Goal: Information Seeking & Learning: Learn about a topic

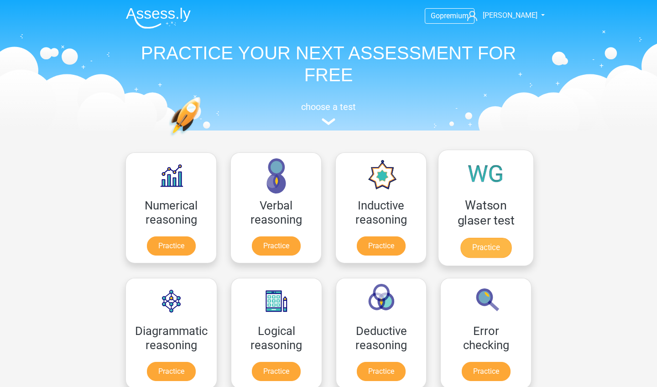
click at [489, 244] on link "Practice" at bounding box center [485, 248] width 51 height 20
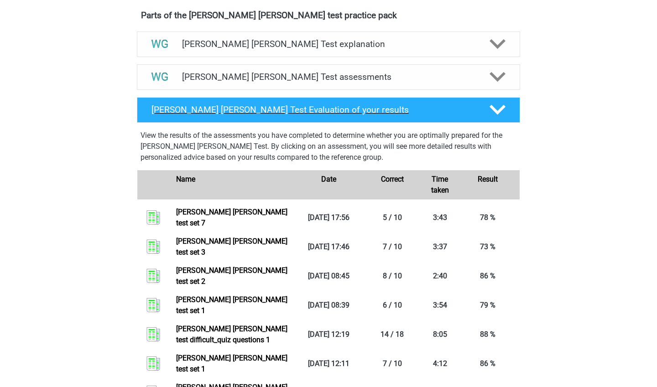
scroll to position [518, 0]
click at [491, 75] on polygon at bounding box center [498, 77] width 16 height 10
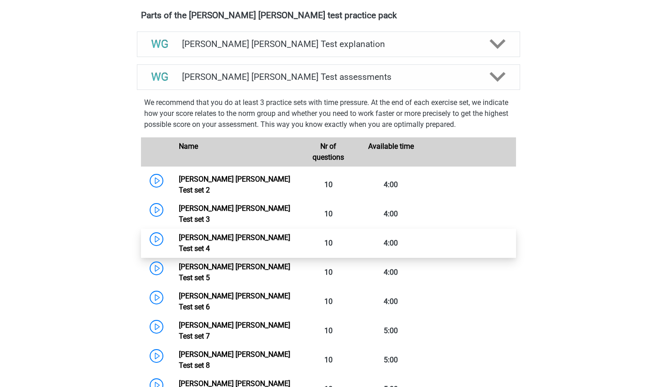
click at [182, 233] on link "Watson Glaser Test set 4" at bounding box center [234, 243] width 111 height 20
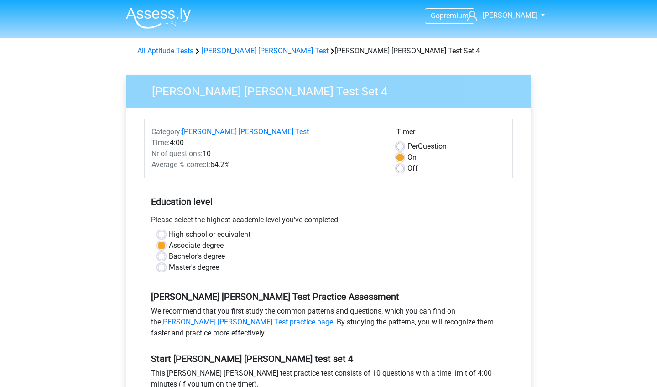
click at [407, 170] on label "Off" at bounding box center [412, 168] width 10 height 11
click at [398, 170] on input "Off" at bounding box center [400, 167] width 7 height 9
radio input "true"
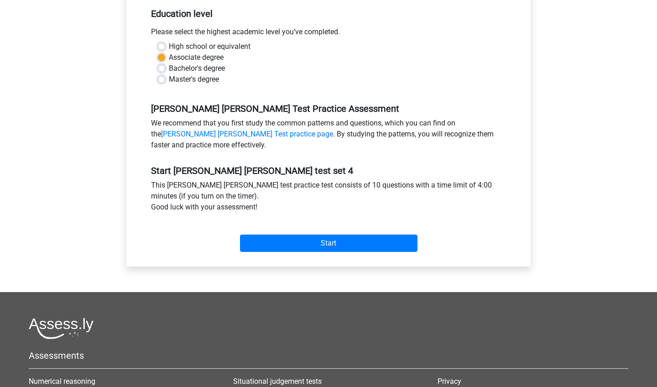
scroll to position [210, 0]
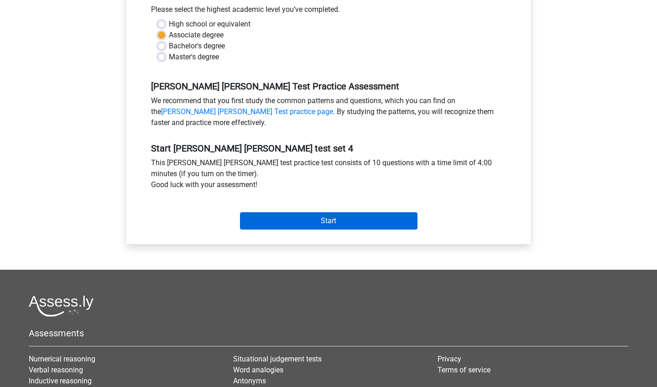
click at [302, 222] on input "Start" at bounding box center [329, 220] width 178 height 17
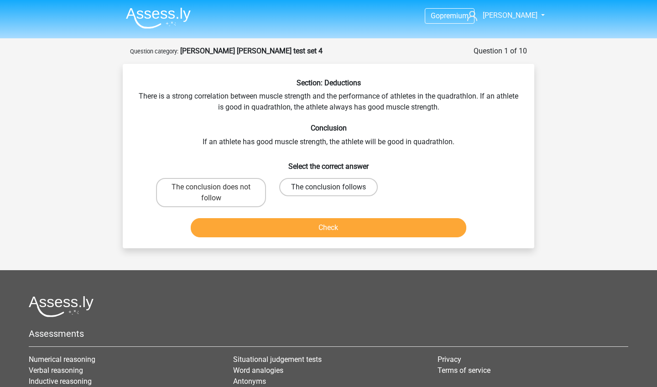
click at [351, 190] on label "The conclusion follows" at bounding box center [328, 187] width 99 height 18
click at [334, 190] on input "The conclusion follows" at bounding box center [332, 190] width 6 height 6
radio input "true"
click at [350, 230] on button "Check" at bounding box center [329, 227] width 276 height 19
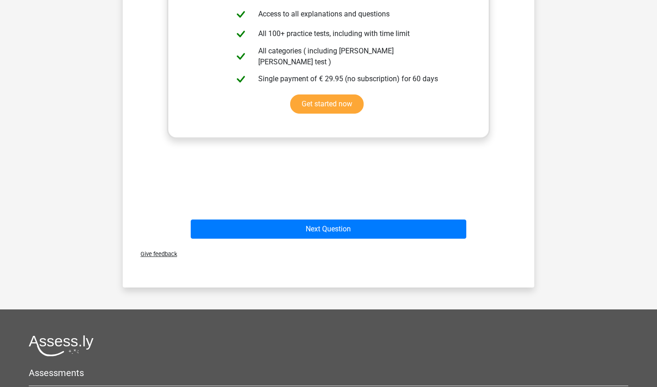
scroll to position [300, 0]
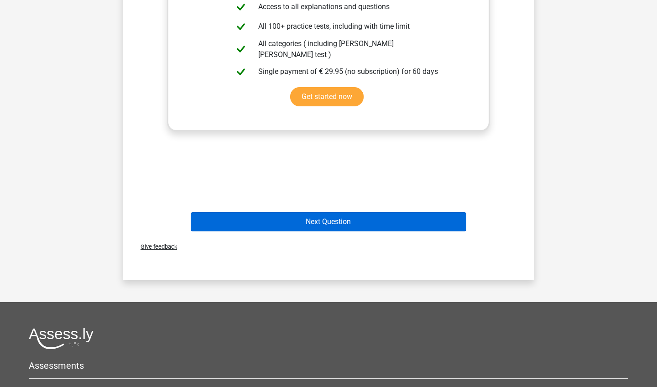
click at [285, 227] on button "Next Question" at bounding box center [329, 221] width 276 height 19
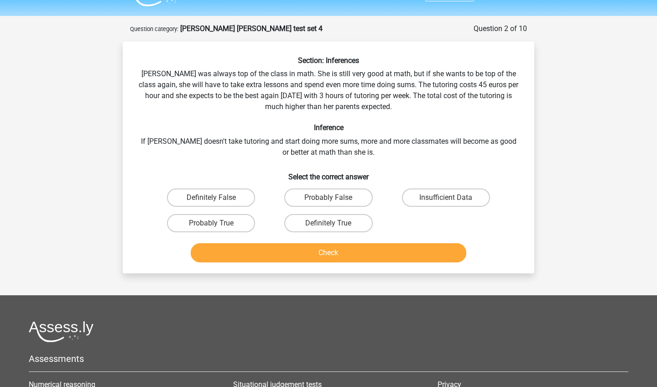
scroll to position [10, 0]
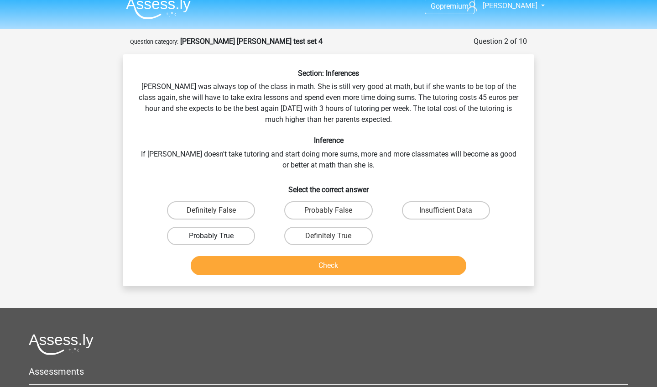
click at [217, 240] on label "Probably True" at bounding box center [211, 236] width 88 height 18
click at [217, 240] on input "Probably True" at bounding box center [214, 239] width 6 height 6
radio input "true"
click at [238, 263] on button "Check" at bounding box center [329, 265] width 276 height 19
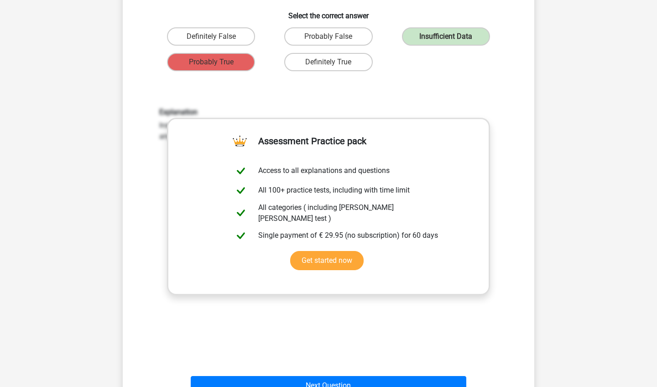
scroll to position [475, 0]
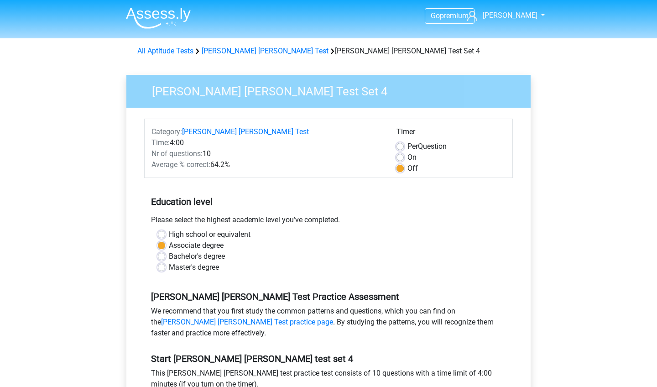
scroll to position [210, 0]
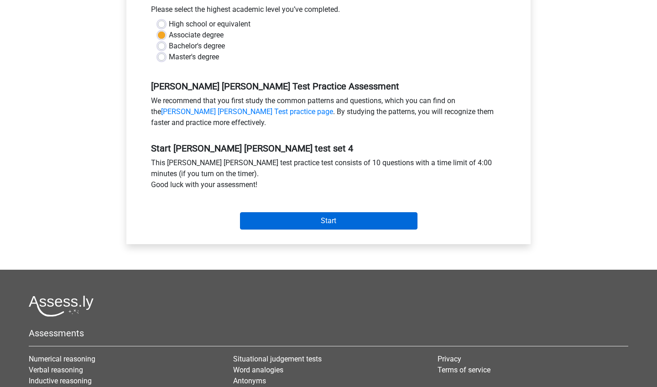
click at [285, 215] on input "Start" at bounding box center [329, 220] width 178 height 17
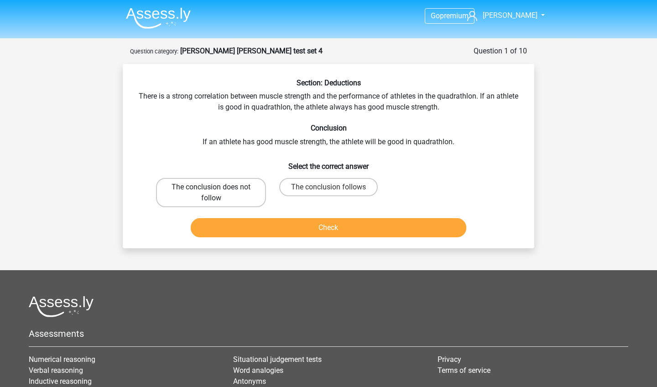
click at [244, 195] on label "The conclusion does not follow" at bounding box center [211, 192] width 110 height 29
click at [217, 193] on input "The conclusion does not follow" at bounding box center [214, 190] width 6 height 6
radio input "true"
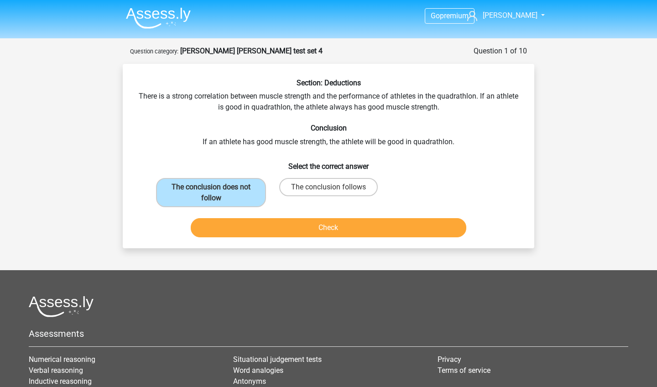
click at [248, 228] on button "Check" at bounding box center [329, 227] width 276 height 19
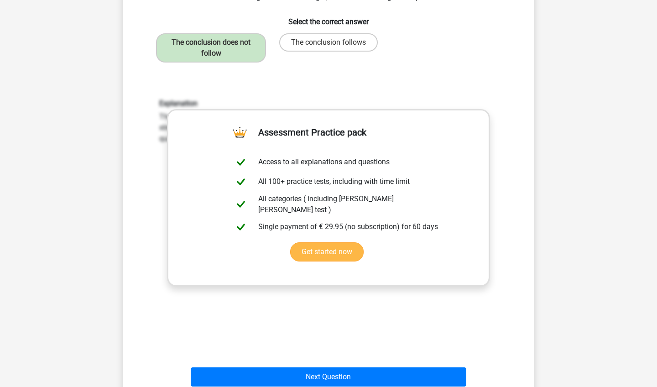
scroll to position [151, 0]
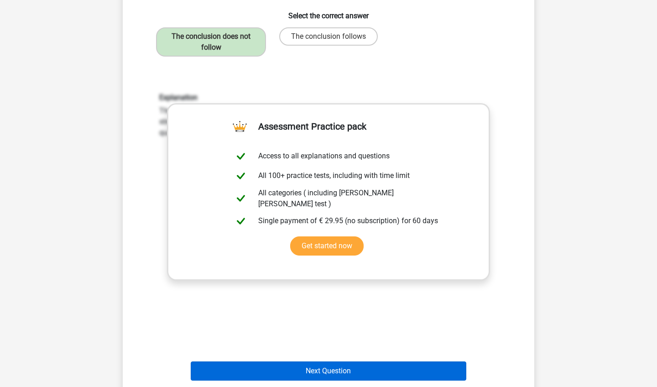
click at [254, 367] on button "Next Question" at bounding box center [329, 370] width 276 height 19
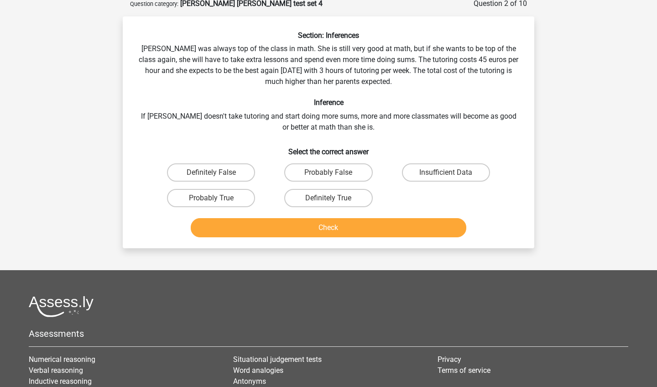
scroll to position [46, 0]
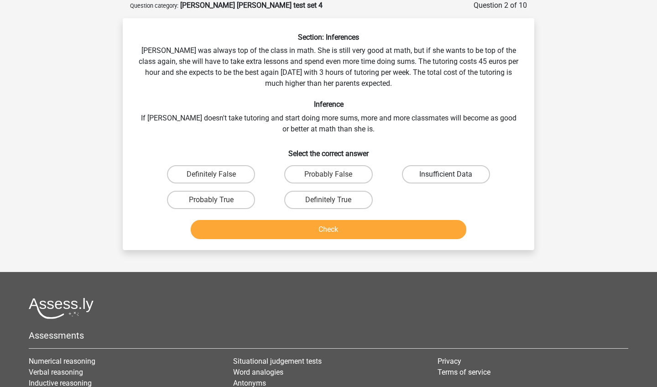
click at [415, 181] on label "Insufficient Data" at bounding box center [446, 174] width 88 height 18
click at [446, 180] on input "Insufficient Data" at bounding box center [449, 177] width 6 height 6
radio input "true"
click at [398, 231] on button "Check" at bounding box center [329, 229] width 276 height 19
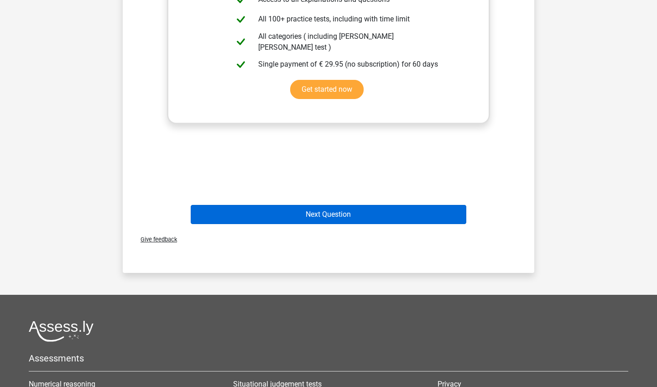
click at [321, 218] on button "Next Question" at bounding box center [329, 214] width 276 height 19
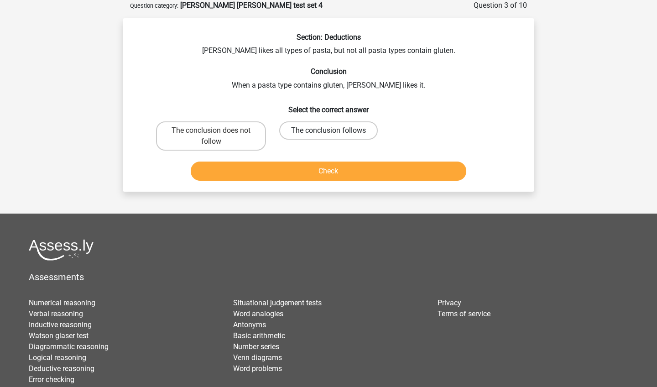
click at [331, 135] on input "The conclusion follows" at bounding box center [332, 134] width 6 height 6
radio input "true"
click at [323, 169] on button "Check" at bounding box center [329, 171] width 276 height 19
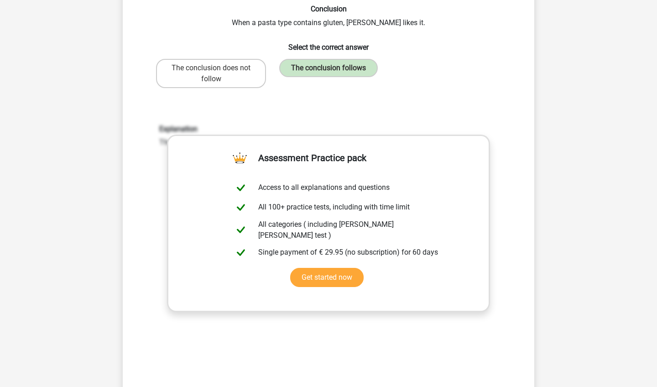
scroll to position [141, 0]
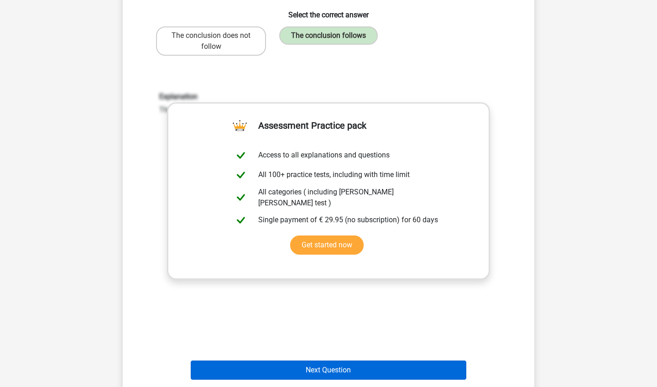
click at [292, 371] on button "Next Question" at bounding box center [329, 369] width 276 height 19
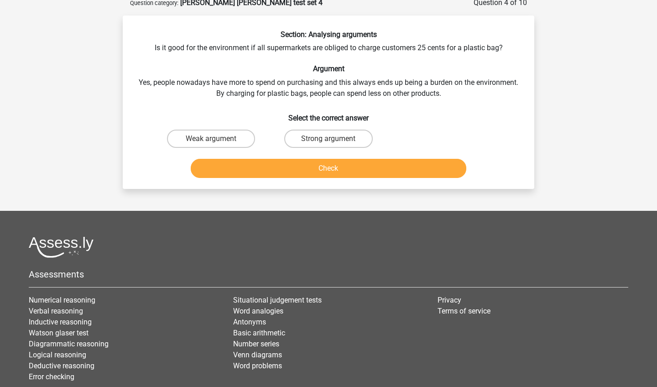
scroll to position [46, 0]
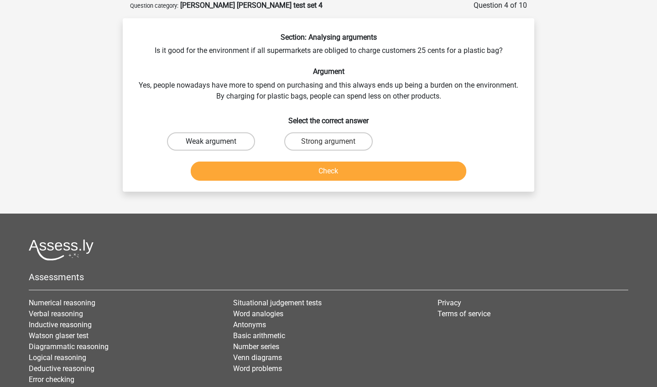
click at [207, 137] on label "Weak argument" at bounding box center [211, 141] width 88 height 18
click at [211, 141] on input "Weak argument" at bounding box center [214, 144] width 6 height 6
radio input "true"
click at [232, 175] on button "Check" at bounding box center [329, 171] width 276 height 19
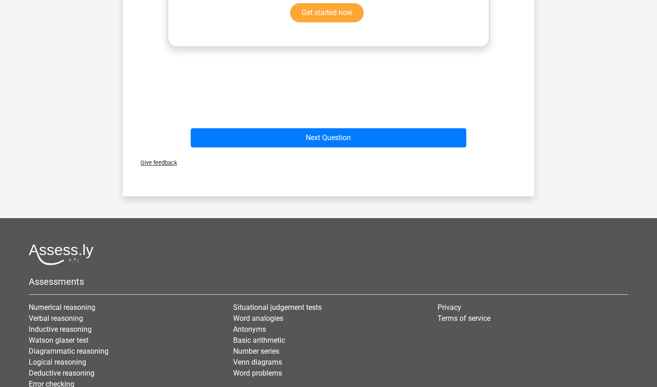
scroll to position [432, 0]
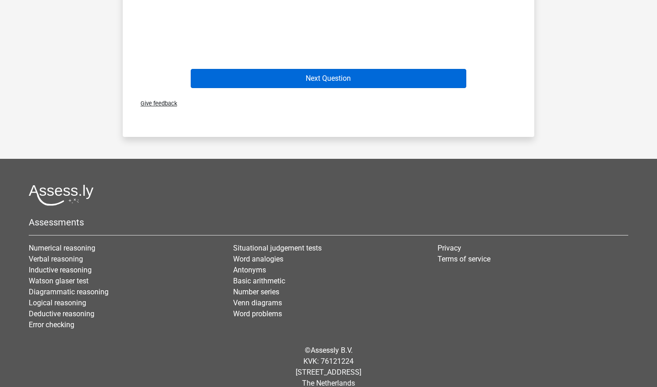
click at [258, 72] on button "Next Question" at bounding box center [329, 78] width 276 height 19
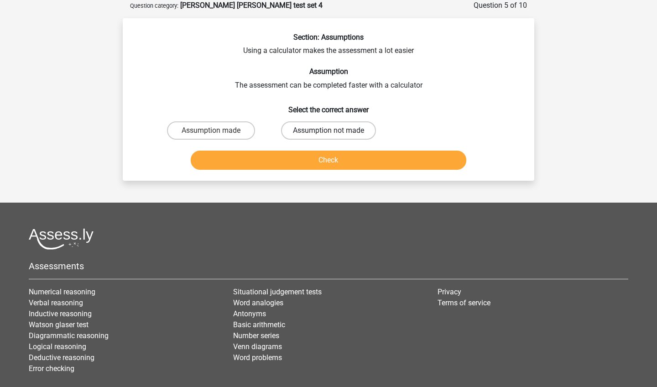
click at [297, 130] on label "Assumption not made" at bounding box center [328, 130] width 95 height 18
click at [329, 131] on input "Assumption not made" at bounding box center [332, 134] width 6 height 6
radio input "true"
click at [295, 151] on button "Check" at bounding box center [329, 160] width 276 height 19
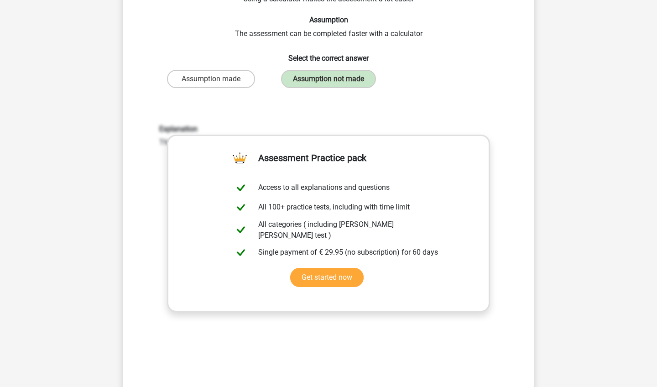
scroll to position [145, 0]
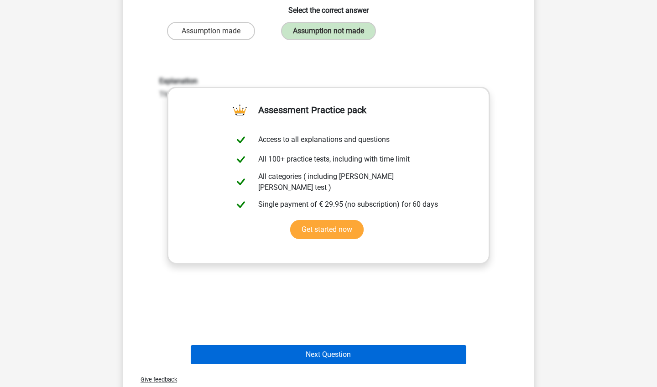
click at [258, 352] on button "Next Question" at bounding box center [329, 354] width 276 height 19
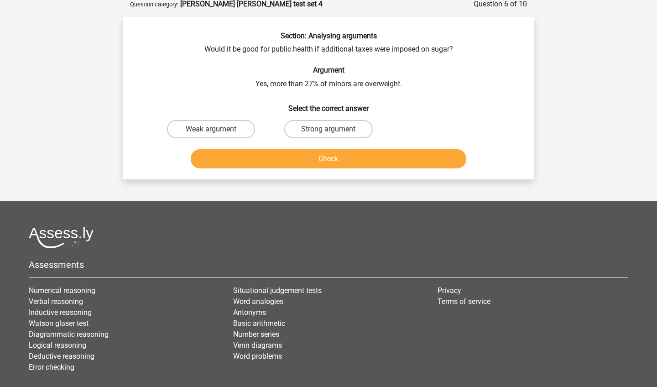
scroll to position [46, 0]
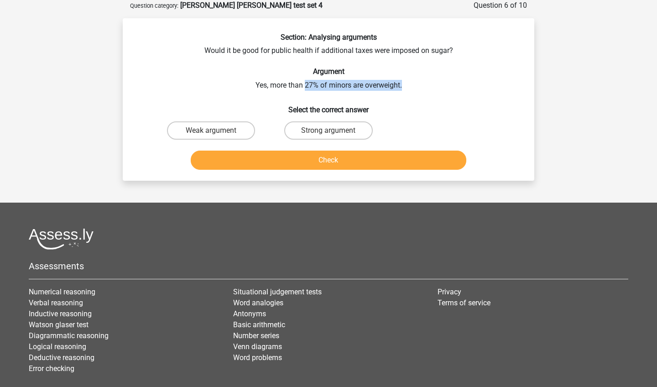
drag, startPoint x: 304, startPoint y: 85, endPoint x: 439, endPoint y: 89, distance: 134.2
click at [439, 89] on div "Section: Analysing arguments Would it be good for public health if additional t…" at bounding box center [328, 103] width 404 height 141
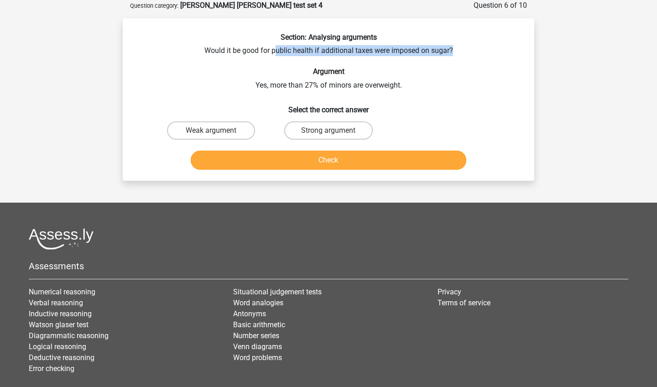
drag, startPoint x: 274, startPoint y: 50, endPoint x: 474, endPoint y: 50, distance: 199.9
click at [474, 51] on div "Section: Analysing arguments Would it be good for public health if additional t…" at bounding box center [328, 103] width 404 height 141
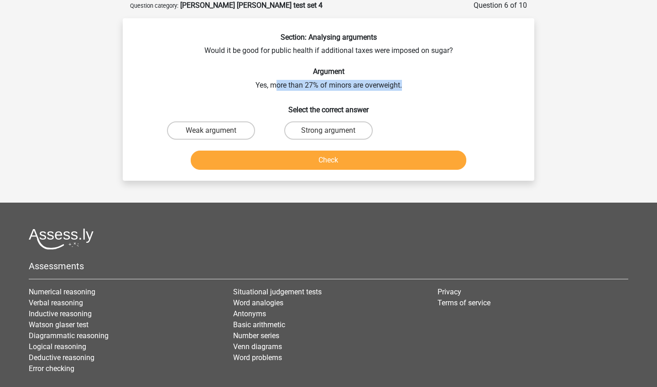
drag, startPoint x: 273, startPoint y: 84, endPoint x: 416, endPoint y: 81, distance: 143.3
click at [416, 81] on div "Section: Analysing arguments Would it be good for public health if additional t…" at bounding box center [328, 103] width 404 height 141
click at [217, 127] on label "Weak argument" at bounding box center [211, 130] width 88 height 18
click at [217, 131] on input "Weak argument" at bounding box center [214, 134] width 6 height 6
radio input "true"
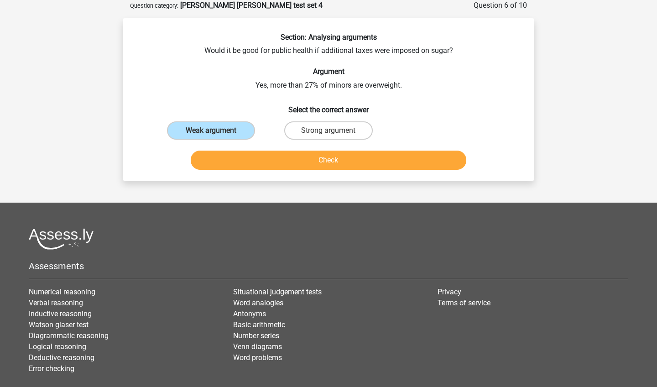
click at [228, 162] on button "Check" at bounding box center [329, 160] width 276 height 19
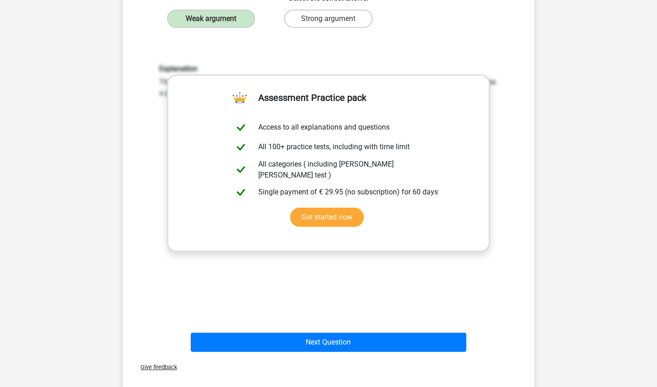
scroll to position [264, 0]
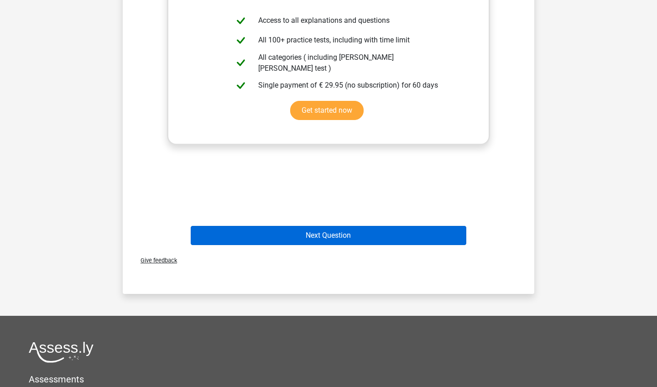
click at [234, 229] on button "Next Question" at bounding box center [329, 235] width 276 height 19
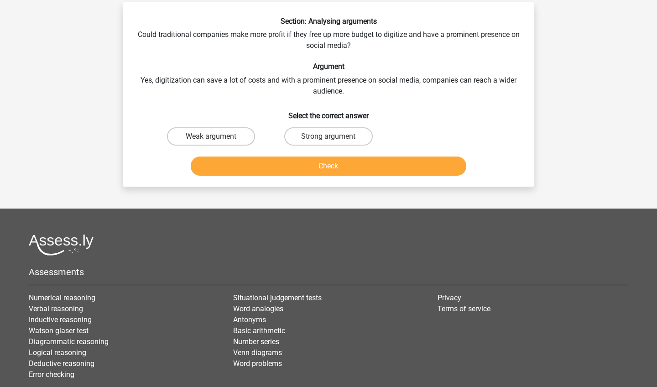
scroll to position [46, 0]
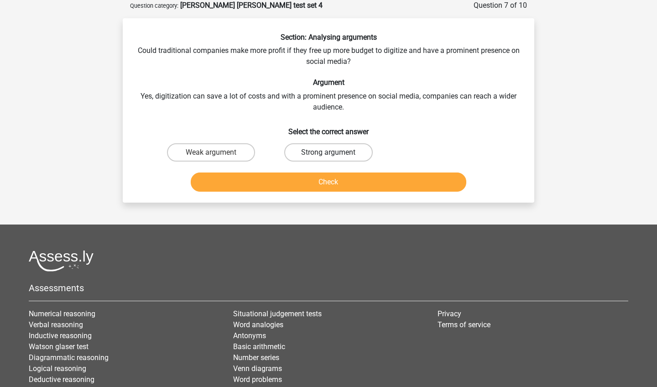
click at [319, 158] on label "Strong argument" at bounding box center [328, 152] width 88 height 18
click at [329, 158] on input "Strong argument" at bounding box center [332, 155] width 6 height 6
radio input "true"
click at [312, 178] on button "Check" at bounding box center [329, 181] width 276 height 19
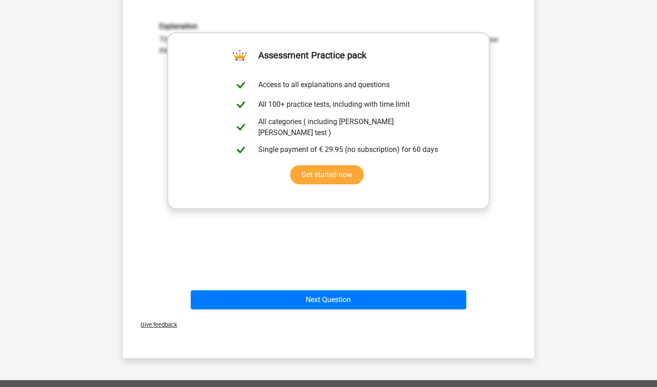
scroll to position [324, 0]
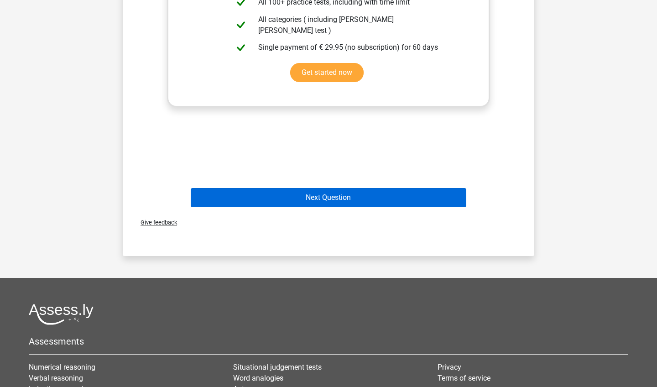
click at [280, 201] on button "Next Question" at bounding box center [329, 197] width 276 height 19
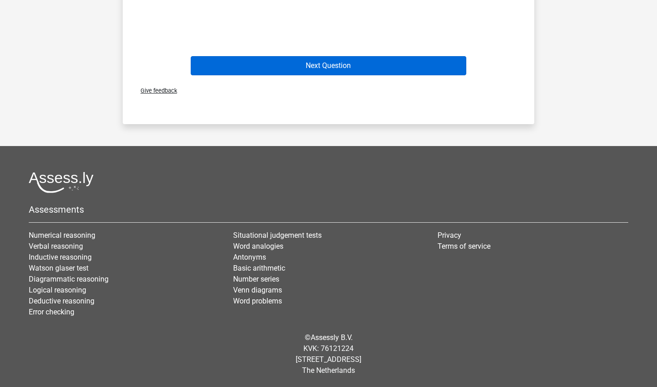
scroll to position [455, 0]
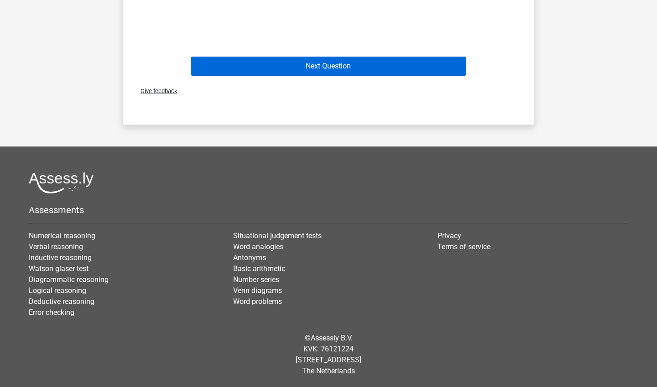
click at [260, 64] on button "Next Question" at bounding box center [329, 66] width 276 height 19
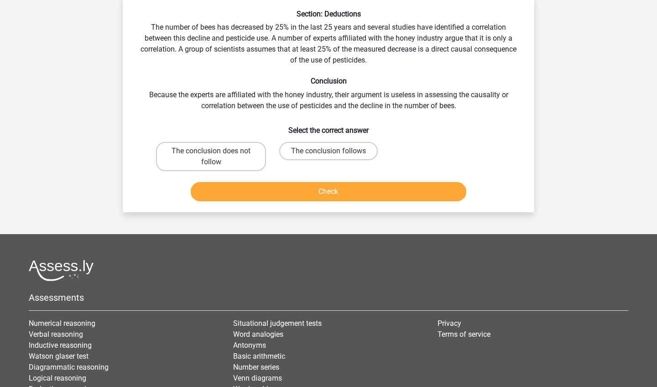
scroll to position [46, 0]
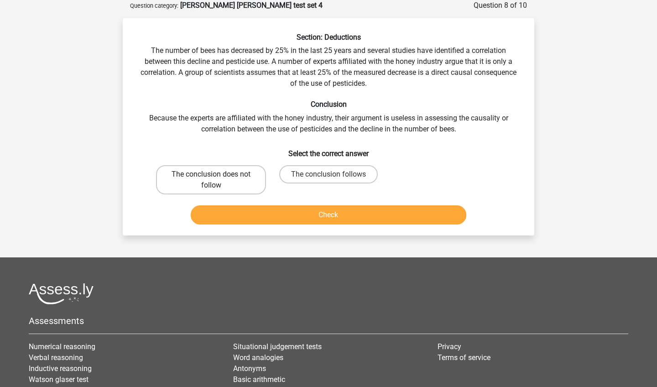
click at [209, 181] on label "The conclusion does not follow" at bounding box center [211, 179] width 110 height 29
click at [211, 180] on input "The conclusion does not follow" at bounding box center [214, 177] width 6 height 6
radio input "true"
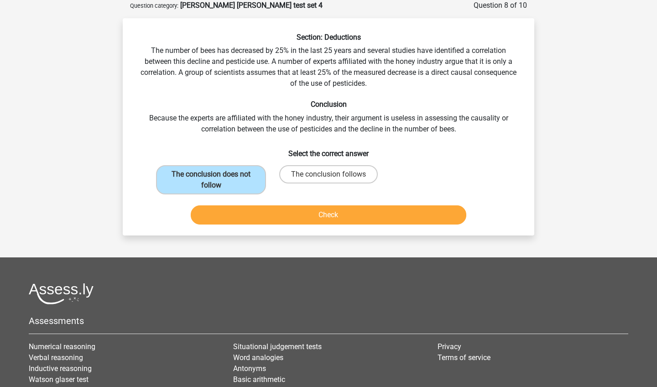
click at [234, 214] on button "Check" at bounding box center [329, 214] width 276 height 19
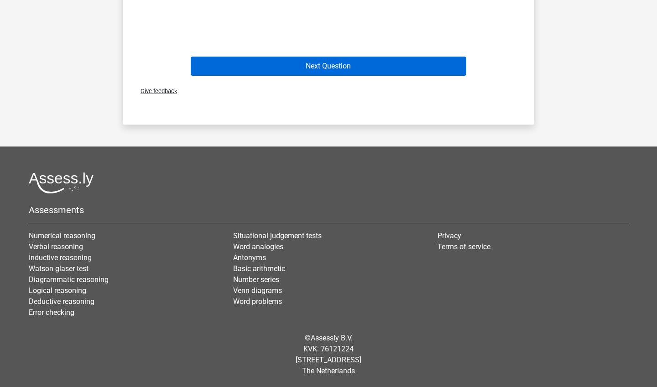
click at [225, 61] on button "Next Question" at bounding box center [329, 66] width 276 height 19
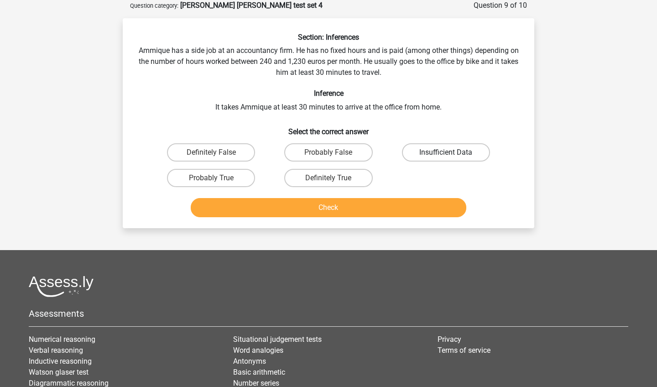
click at [441, 151] on label "Insufficient Data" at bounding box center [446, 152] width 88 height 18
click at [446, 152] on input "Insufficient Data" at bounding box center [449, 155] width 6 height 6
radio input "true"
click at [410, 208] on button "Check" at bounding box center [329, 207] width 276 height 19
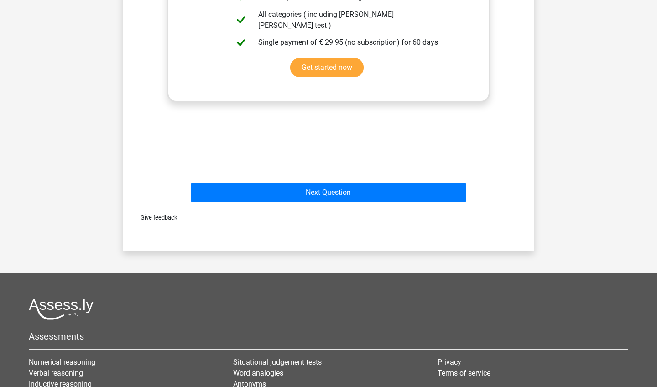
scroll to position [363, 0]
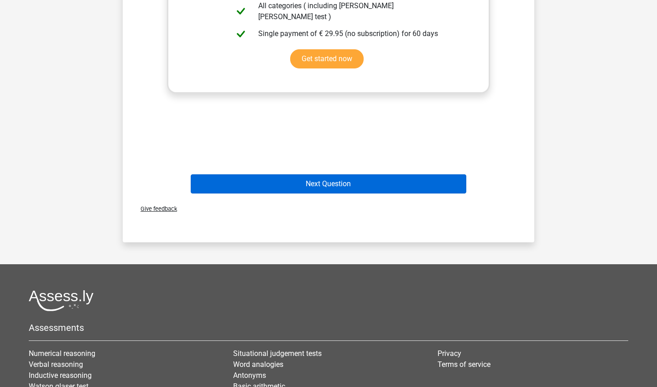
click at [269, 190] on button "Next Question" at bounding box center [329, 183] width 276 height 19
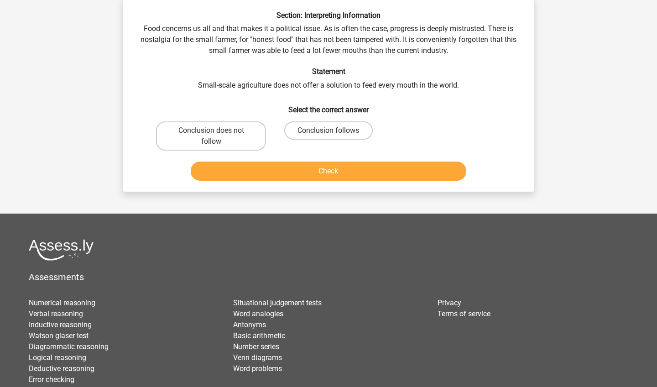
scroll to position [46, 0]
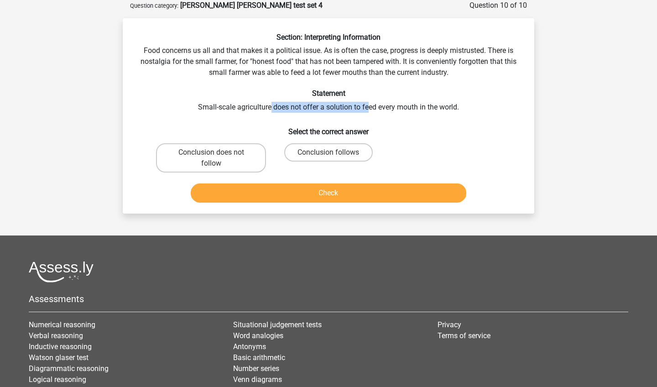
drag, startPoint x: 270, startPoint y: 102, endPoint x: 393, endPoint y: 102, distance: 123.2
click at [393, 102] on div "Section: Interpreting Information Food concerns us all and that makes it a poli…" at bounding box center [328, 119] width 404 height 173
click at [197, 161] on label "Conclusion does not follow" at bounding box center [211, 157] width 110 height 29
click at [211, 158] on input "Conclusion does not follow" at bounding box center [214, 155] width 6 height 6
radio input "true"
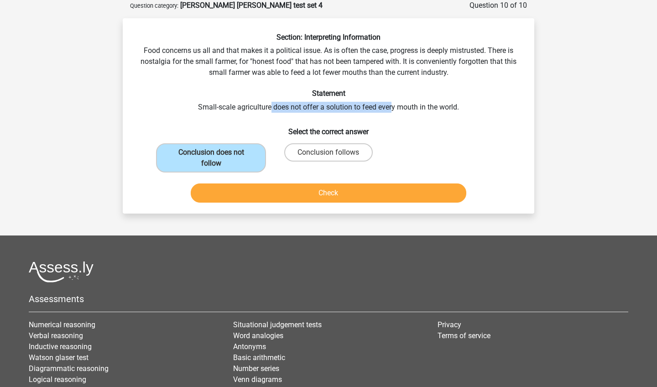
click at [241, 198] on button "Check" at bounding box center [329, 192] width 276 height 19
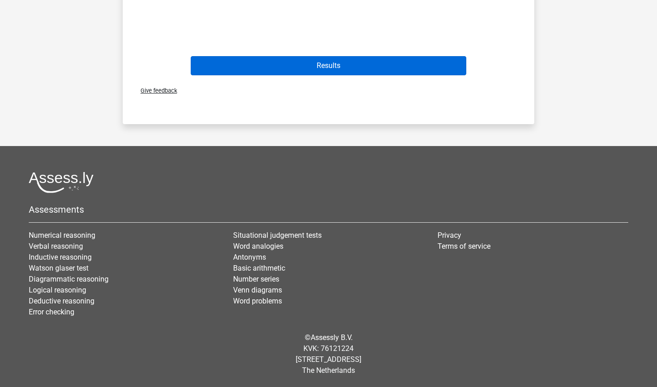
scroll to position [466, 0]
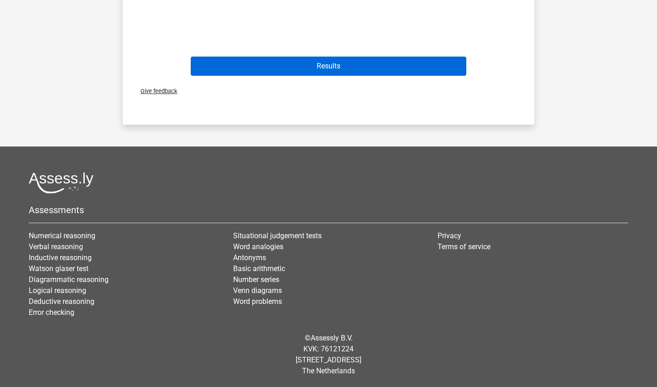
click at [252, 69] on button "Results" at bounding box center [329, 66] width 276 height 19
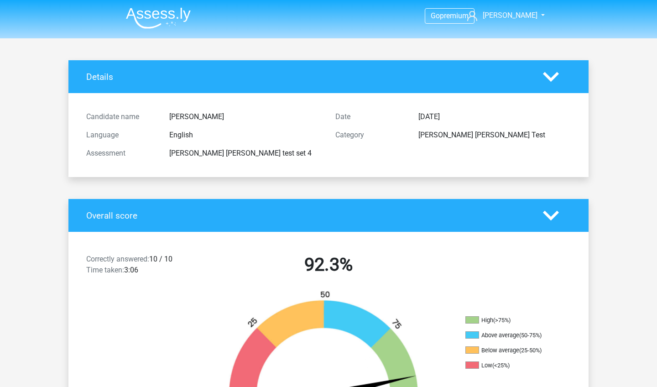
scroll to position [76, 0]
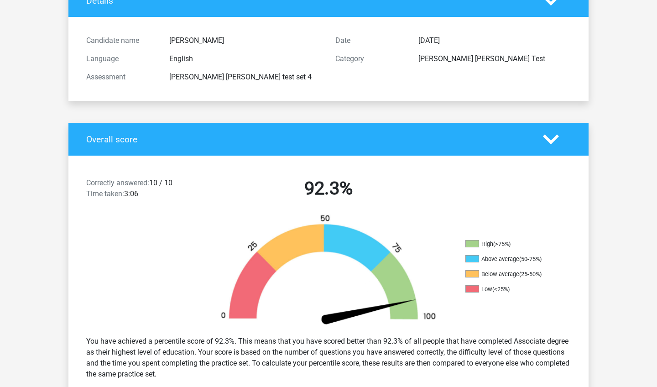
drag, startPoint x: 126, startPoint y: 192, endPoint x: 155, endPoint y: 192, distance: 28.3
click at [153, 192] on div "Correctly answered: 10 / 10 Time taken: 3:06" at bounding box center [141, 191] width 125 height 26
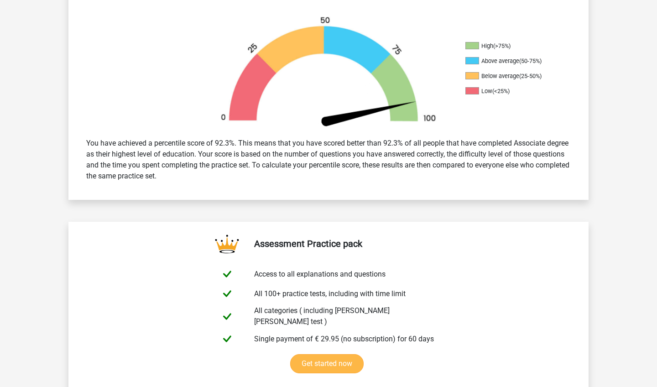
scroll to position [273, 0]
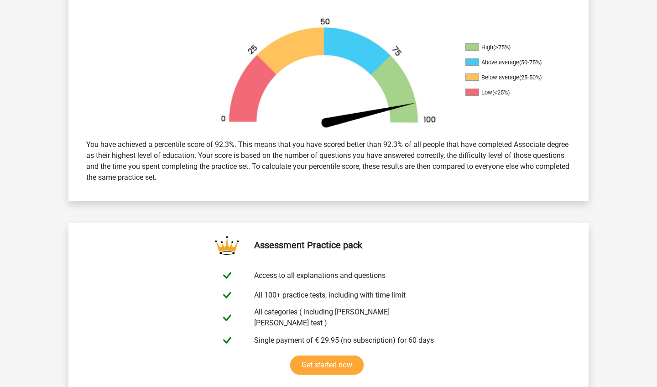
click at [158, 154] on div "You have achieved a percentile score of 92.3%. This means that you have scored …" at bounding box center [328, 161] width 498 height 51
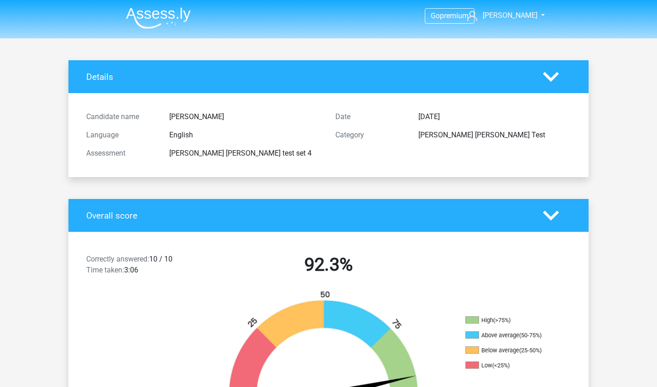
scroll to position [0, 0]
click at [504, 15] on span "[PERSON_NAME]" at bounding box center [510, 15] width 55 height 9
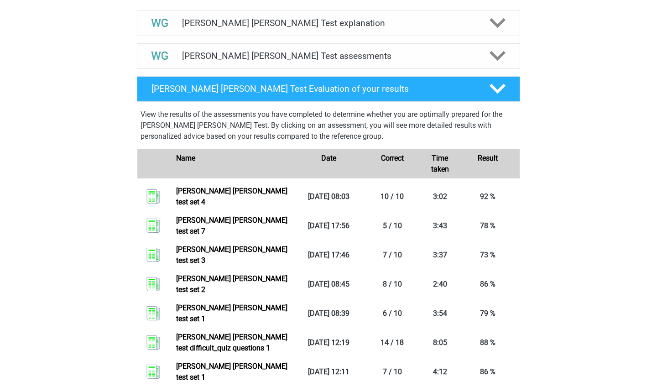
scroll to position [506, 0]
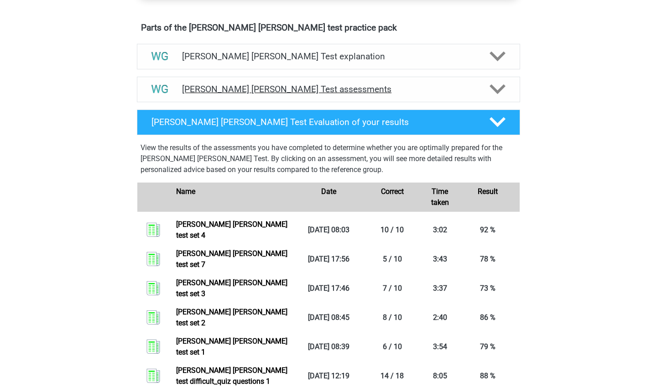
click at [485, 92] on div at bounding box center [497, 89] width 31 height 16
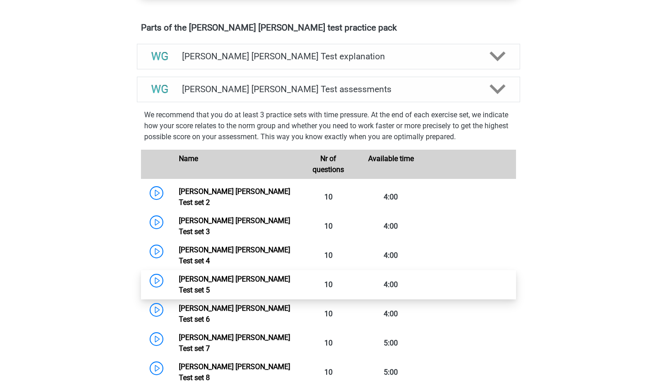
click at [197, 275] on link "Watson Glaser Test set 5" at bounding box center [234, 285] width 111 height 20
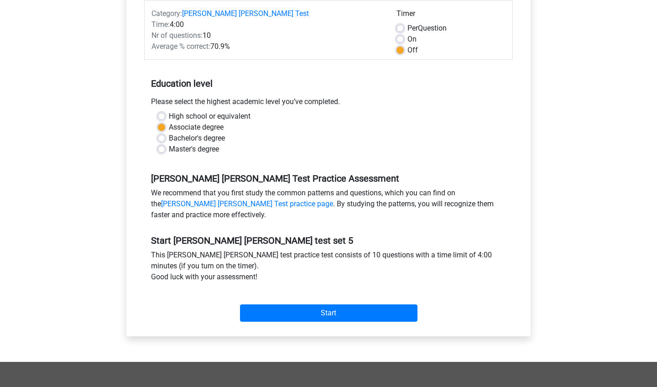
scroll to position [193, 0]
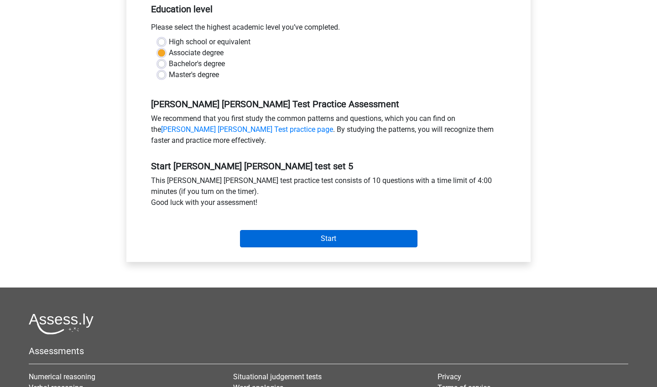
click at [302, 235] on input "Start" at bounding box center [329, 238] width 178 height 17
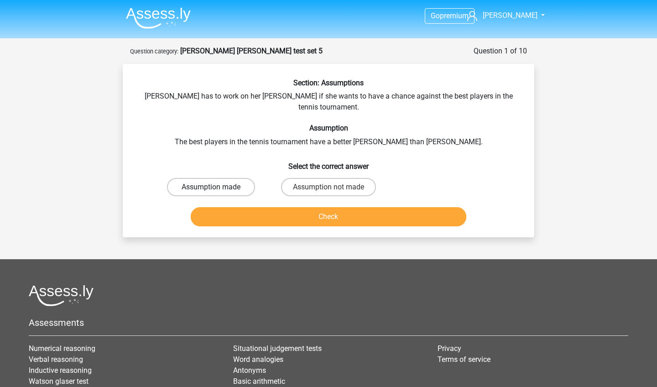
click at [230, 178] on label "Assumption made" at bounding box center [211, 187] width 88 height 18
click at [217, 187] on input "Assumption made" at bounding box center [214, 190] width 6 height 6
radio input "true"
click at [241, 207] on button "Check" at bounding box center [329, 216] width 276 height 19
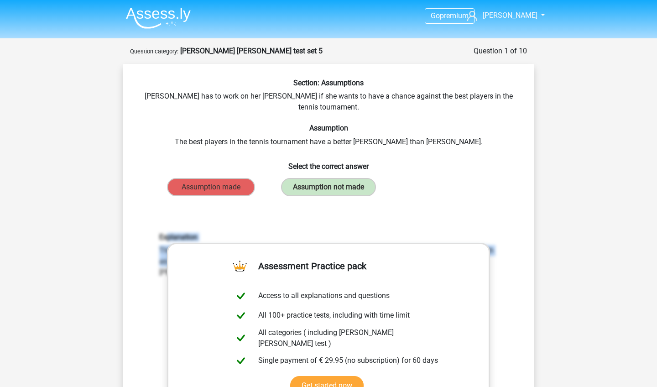
drag, startPoint x: 166, startPoint y: 226, endPoint x: 165, endPoint y: 249, distance: 22.4
click at [165, 249] on div "Explanation This is not assumed. The best players in the tennis tournament can …" at bounding box center [328, 255] width 352 height 45
copy div "planation This is not assumed. The best players in the tennis tournament can al…"
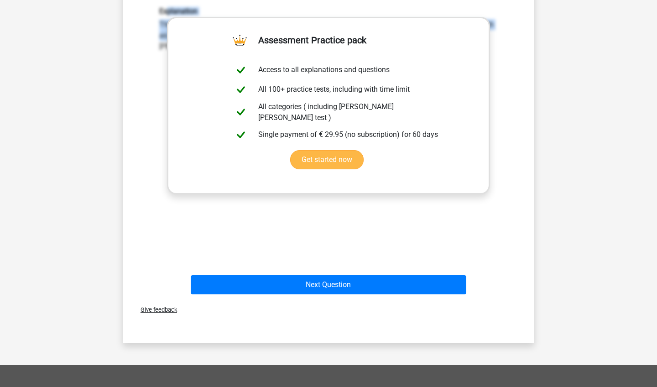
scroll to position [230, 0]
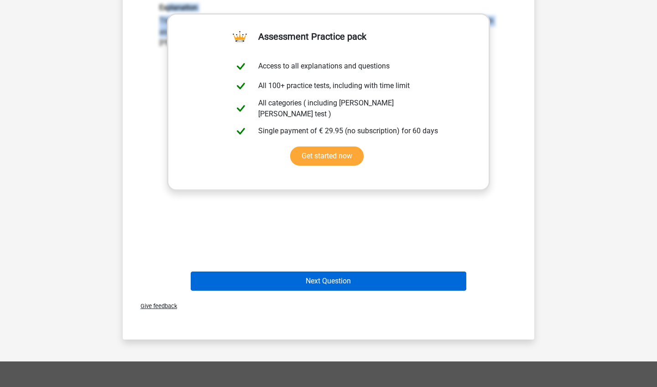
click at [226, 277] on button "Next Question" at bounding box center [329, 281] width 276 height 19
click at [291, 272] on button "Next Question" at bounding box center [329, 281] width 276 height 19
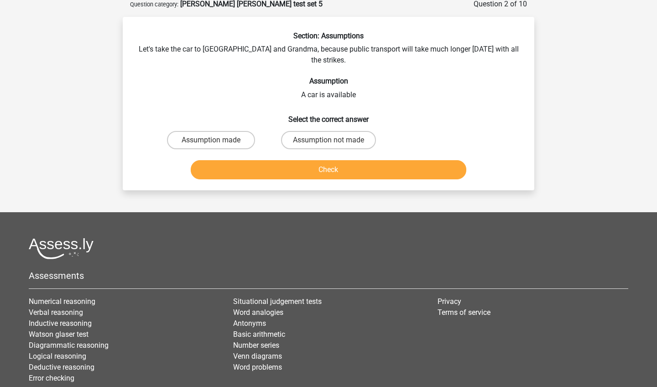
scroll to position [46, 0]
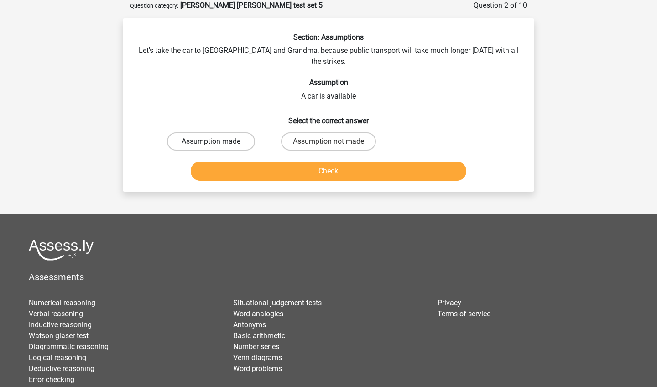
click at [227, 132] on label "Assumption made" at bounding box center [211, 141] width 88 height 18
click at [217, 141] on input "Assumption made" at bounding box center [214, 144] width 6 height 6
radio input "true"
click at [228, 162] on button "Check" at bounding box center [329, 171] width 276 height 19
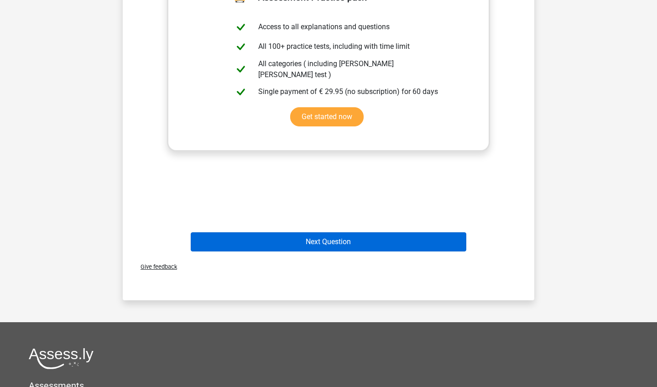
click at [235, 232] on button "Next Question" at bounding box center [329, 241] width 276 height 19
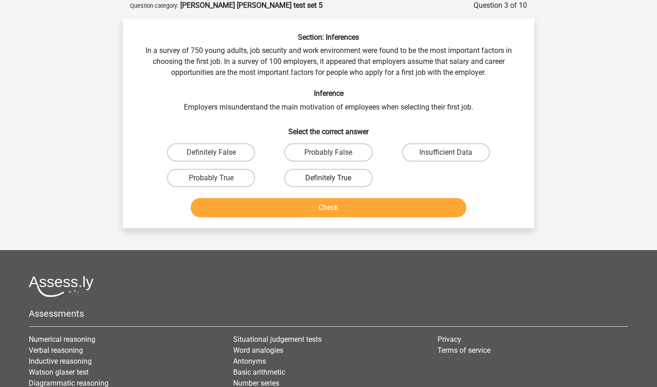
click at [306, 180] on label "Definitely True" at bounding box center [328, 178] width 88 height 18
click at [329, 180] on input "Definitely True" at bounding box center [332, 181] width 6 height 6
radio input "true"
click at [260, 200] on button "Check" at bounding box center [329, 207] width 276 height 19
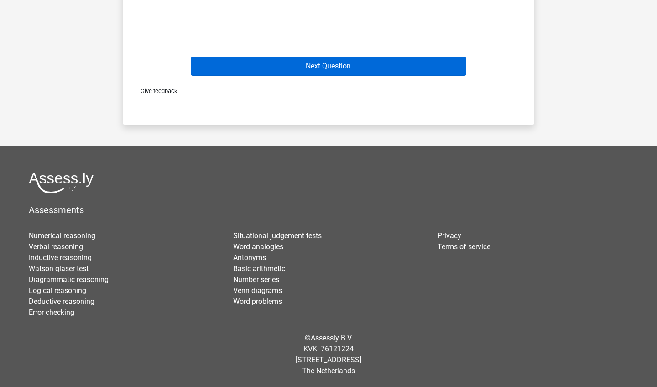
click at [280, 74] on button "Next Question" at bounding box center [329, 66] width 276 height 19
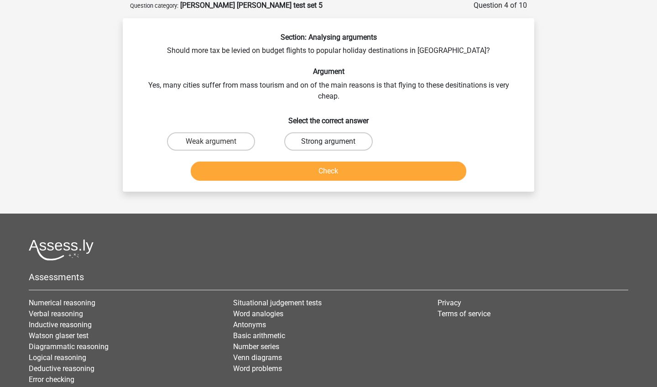
click at [303, 139] on label "Strong argument" at bounding box center [328, 141] width 88 height 18
click at [329, 141] on input "Strong argument" at bounding box center [332, 144] width 6 height 6
radio input "true"
click at [284, 169] on button "Check" at bounding box center [329, 171] width 276 height 19
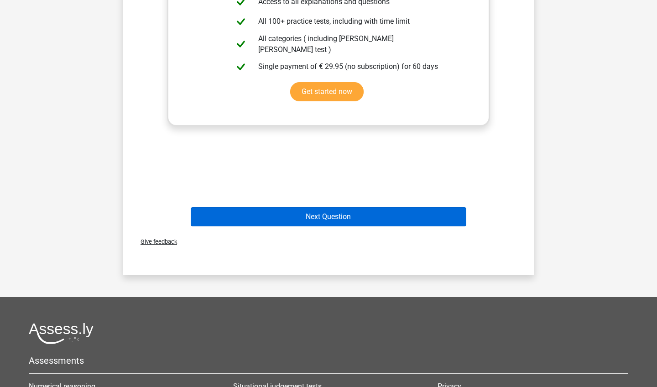
click at [257, 212] on button "Next Question" at bounding box center [329, 216] width 276 height 19
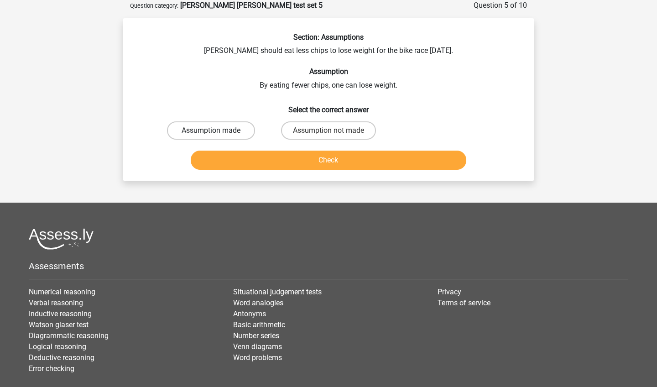
click at [230, 133] on label "Assumption made" at bounding box center [211, 130] width 88 height 18
click at [217, 133] on input "Assumption made" at bounding box center [214, 134] width 6 height 6
radio input "true"
click at [237, 158] on button "Check" at bounding box center [329, 160] width 276 height 19
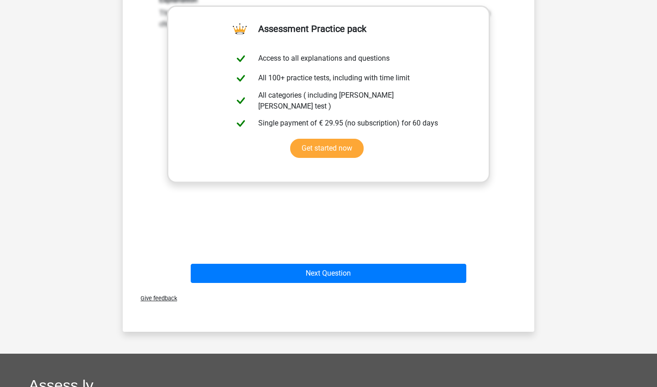
scroll to position [399, 0]
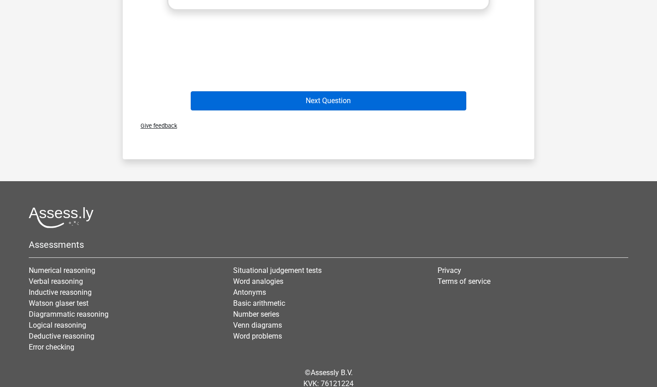
click at [259, 96] on button "Next Question" at bounding box center [329, 100] width 276 height 19
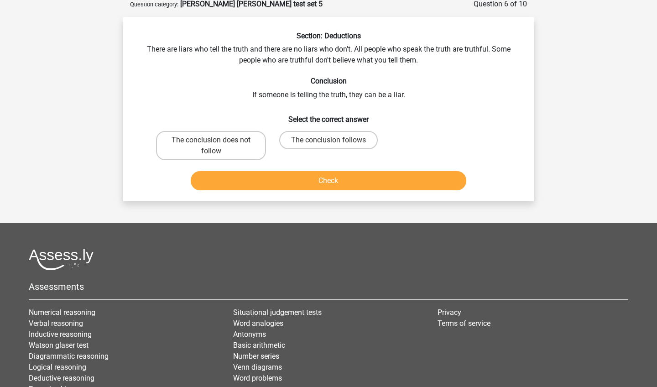
scroll to position [46, 0]
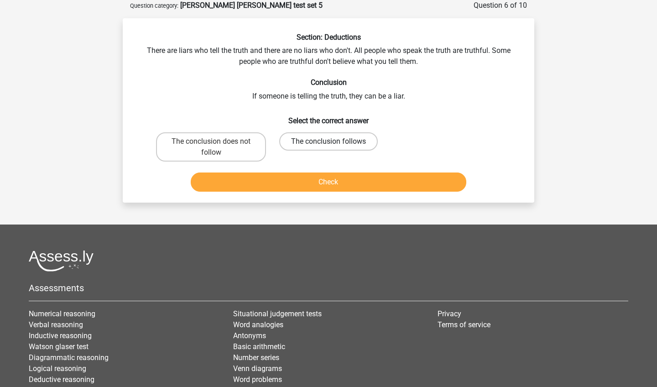
click at [362, 146] on label "The conclusion follows" at bounding box center [328, 141] width 99 height 18
click at [334, 146] on input "The conclusion follows" at bounding box center [332, 144] width 6 height 6
radio input "true"
click at [362, 178] on button "Check" at bounding box center [329, 181] width 276 height 19
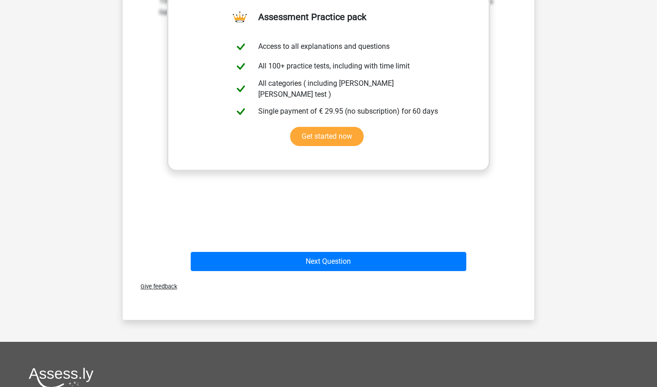
scroll to position [434, 0]
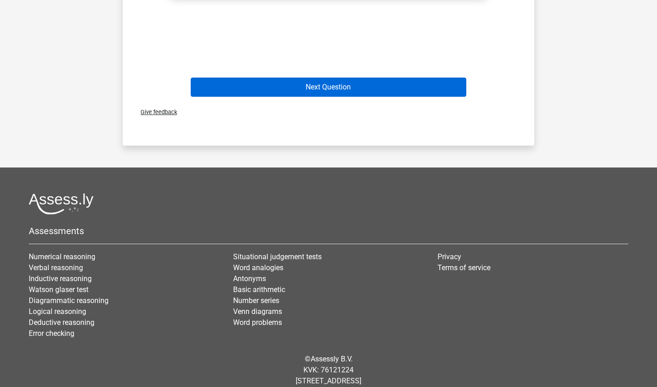
click at [308, 90] on button "Next Question" at bounding box center [329, 87] width 276 height 19
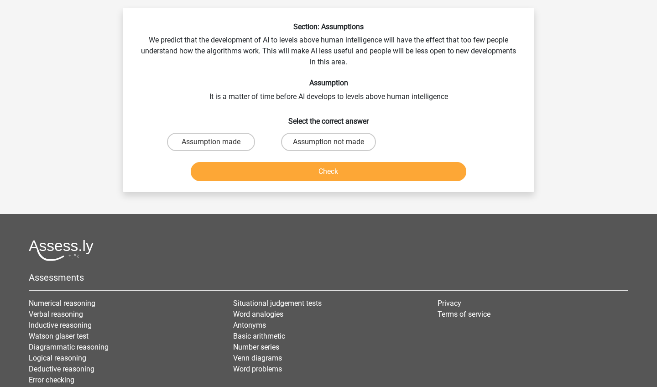
scroll to position [46, 0]
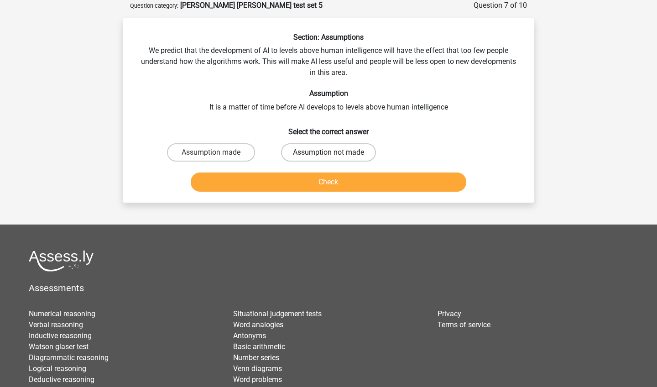
click at [298, 148] on label "Assumption not made" at bounding box center [328, 152] width 95 height 18
click at [329, 152] on input "Assumption not made" at bounding box center [332, 155] width 6 height 6
radio input "true"
click at [296, 178] on button "Check" at bounding box center [329, 181] width 276 height 19
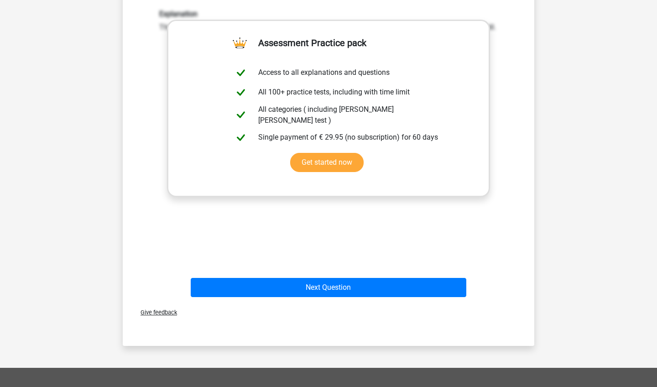
scroll to position [252, 0]
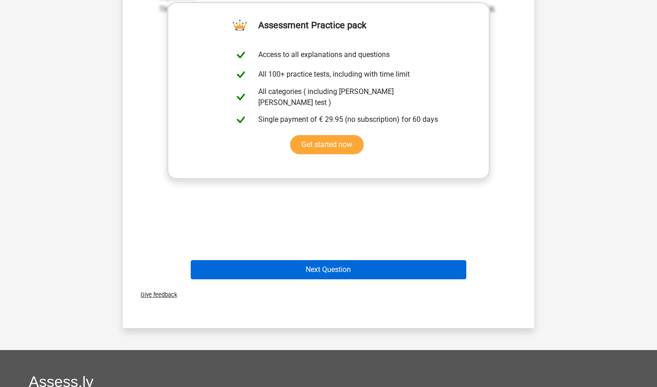
click at [286, 269] on button "Next Question" at bounding box center [329, 269] width 276 height 19
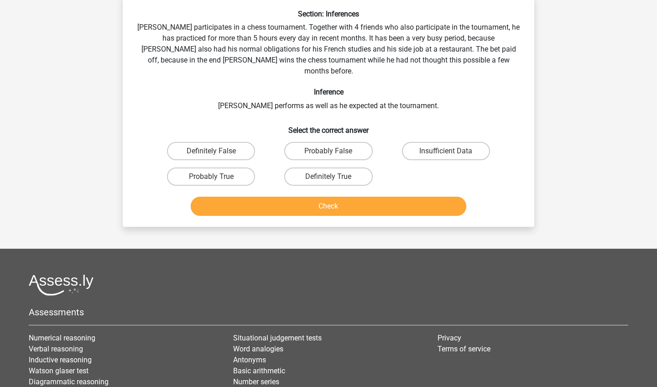
scroll to position [46, 0]
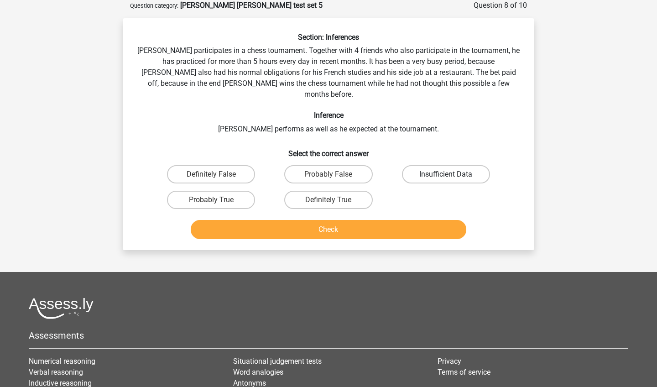
click at [441, 169] on label "Insufficient Data" at bounding box center [446, 174] width 88 height 18
click at [446, 174] on input "Insufficient Data" at bounding box center [449, 177] width 6 height 6
radio input "true"
click at [416, 220] on button "Check" at bounding box center [329, 229] width 276 height 19
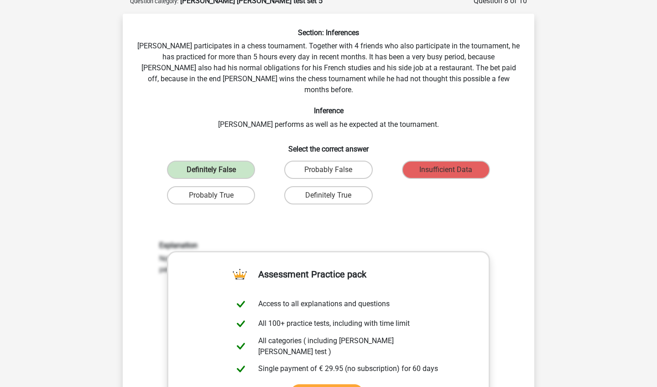
scroll to position [51, 0]
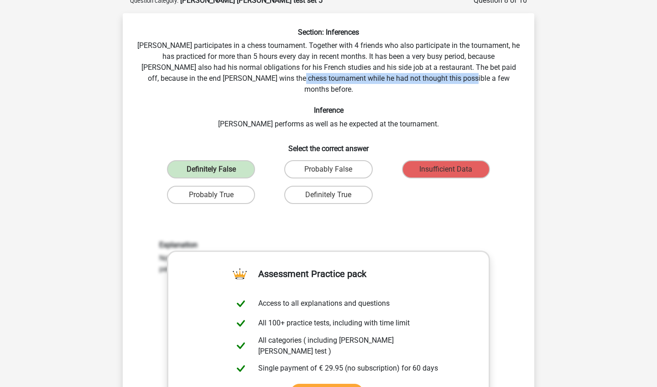
drag, startPoint x: 306, startPoint y: 76, endPoint x: 492, endPoint y: 80, distance: 185.8
click at [490, 80] on div "Section: Inferences Pablo participates in a chess tournament. Together with 4 f…" at bounding box center [328, 280] width 404 height 504
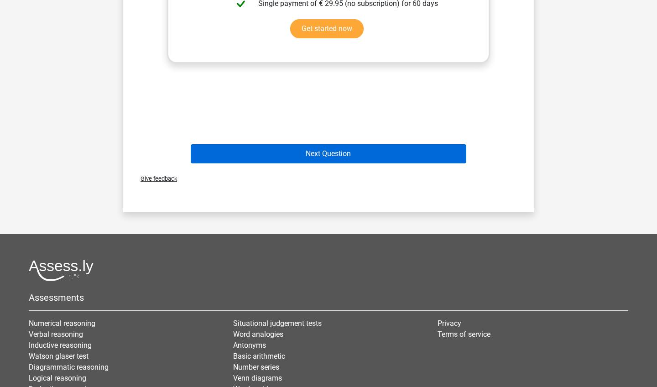
click at [289, 144] on button "Next Question" at bounding box center [329, 153] width 276 height 19
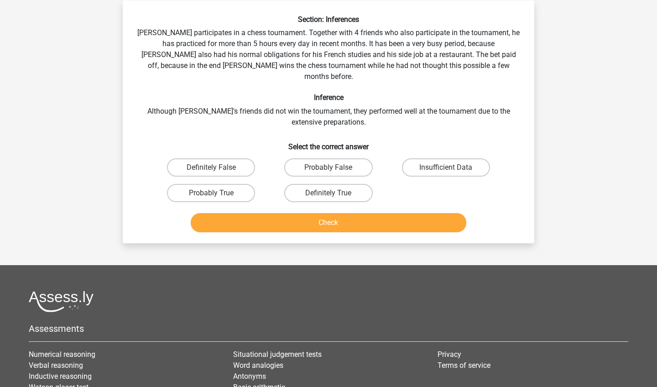
scroll to position [46, 0]
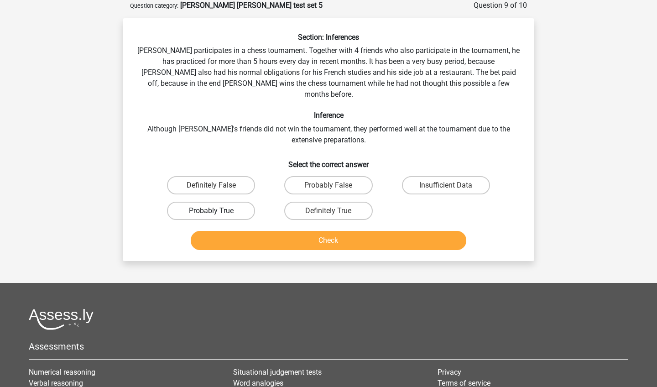
click at [227, 203] on label "Probably True" at bounding box center [211, 211] width 88 height 18
click at [217, 211] on input "Probably True" at bounding box center [214, 214] width 6 height 6
radio input "true"
click at [251, 231] on button "Check" at bounding box center [329, 240] width 276 height 19
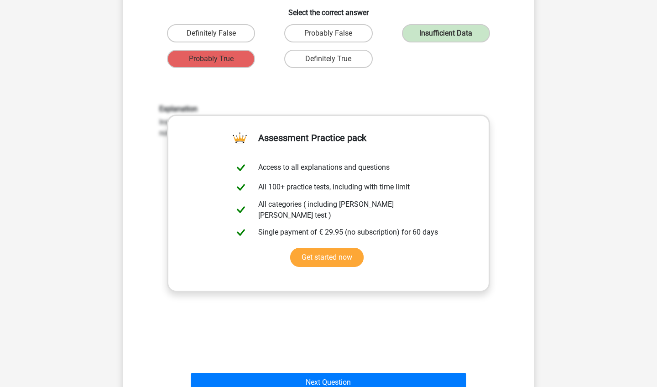
scroll to position [302, 0]
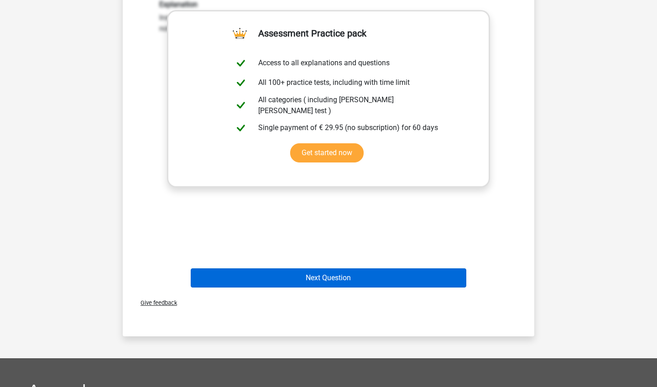
click at [256, 271] on button "Next Question" at bounding box center [329, 277] width 276 height 19
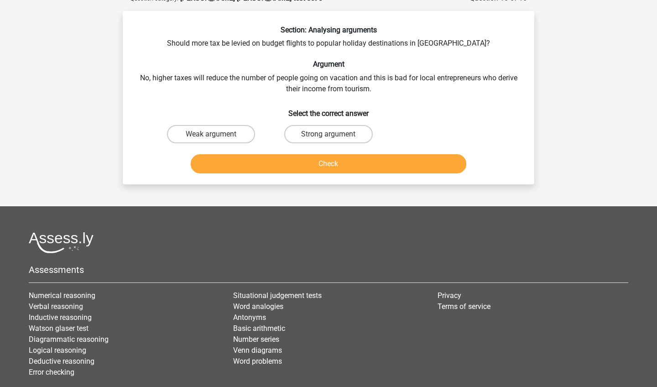
scroll to position [46, 0]
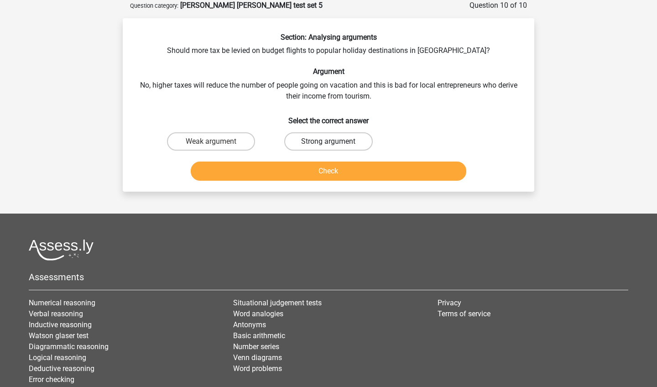
click at [298, 141] on label "Strong argument" at bounding box center [328, 141] width 88 height 18
click at [329, 141] on input "Strong argument" at bounding box center [332, 144] width 6 height 6
radio input "true"
click at [292, 175] on button "Check" at bounding box center [329, 171] width 276 height 19
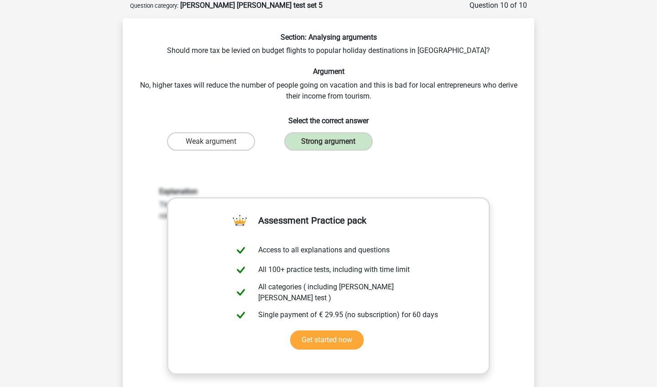
scroll to position [214, 0]
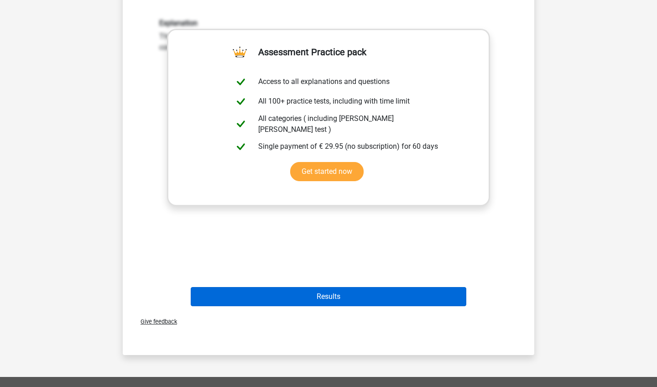
click at [260, 290] on button "Results" at bounding box center [329, 296] width 276 height 19
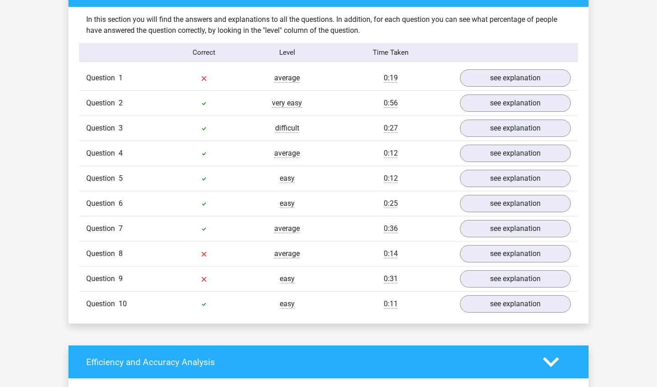
scroll to position [709, 0]
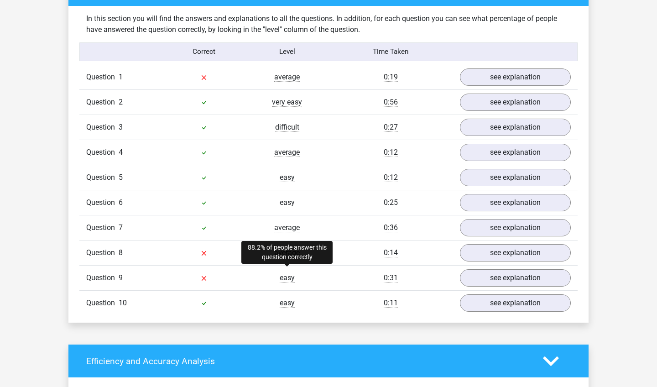
click at [287, 273] on span "easy" at bounding box center [287, 277] width 15 height 9
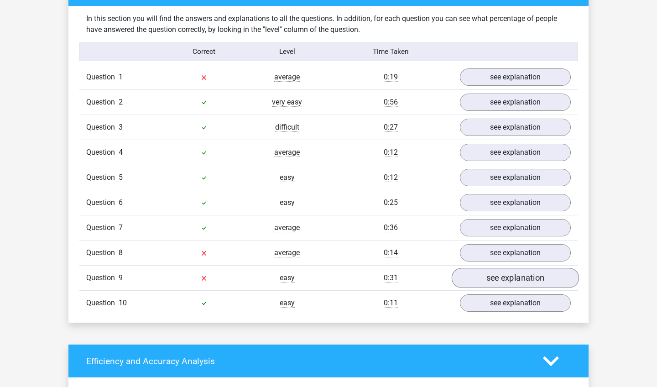
click at [485, 272] on link "see explanation" at bounding box center [515, 278] width 127 height 20
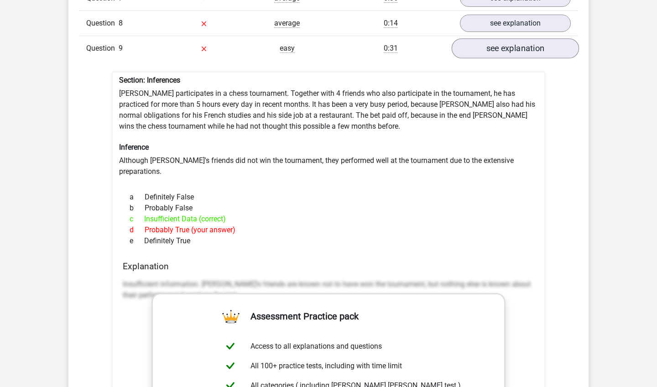
scroll to position [939, 0]
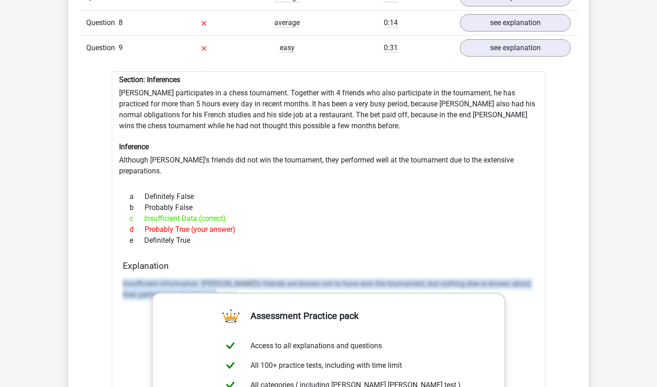
drag, startPoint x: 119, startPoint y: 263, endPoint x: 145, endPoint y: 287, distance: 34.6
copy p "Insufficient information. [PERSON_NAME]'s friends are known not to have won the…"
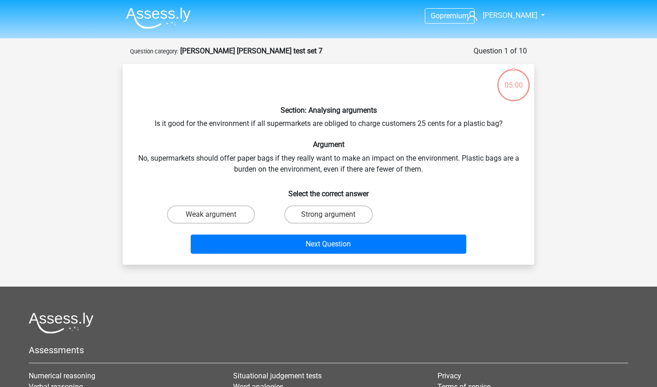
scroll to position [46, 0]
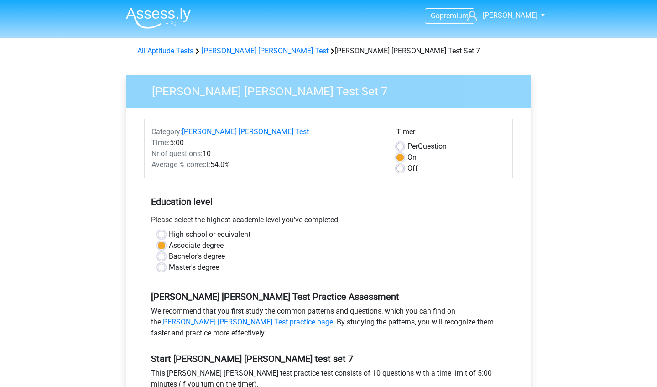
scroll to position [103, 0]
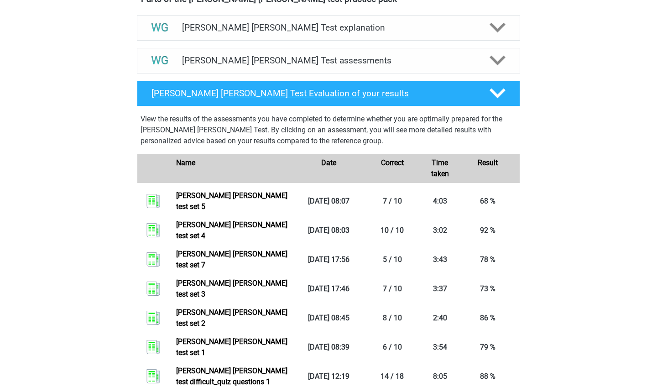
scroll to position [528, 0]
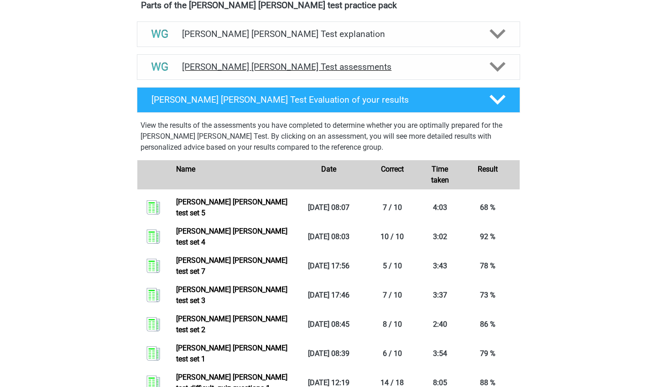
click at [496, 63] on icon at bounding box center [498, 67] width 16 height 16
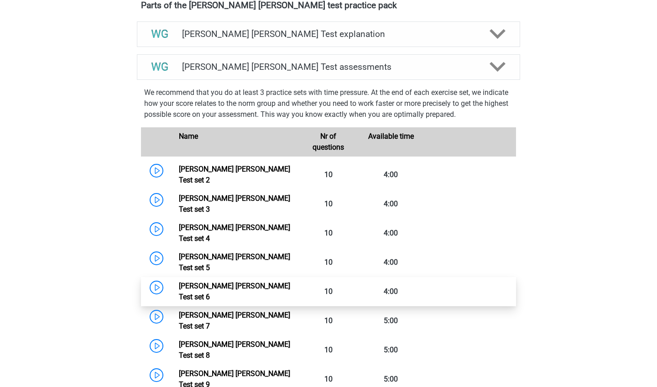
click at [221, 282] on link "[PERSON_NAME] [PERSON_NAME] Test set 6" at bounding box center [234, 292] width 111 height 20
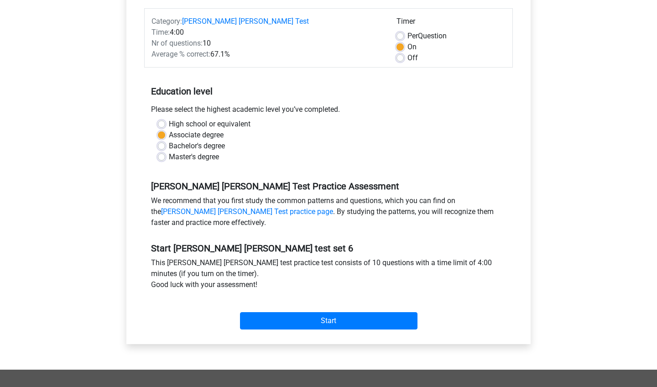
scroll to position [250, 0]
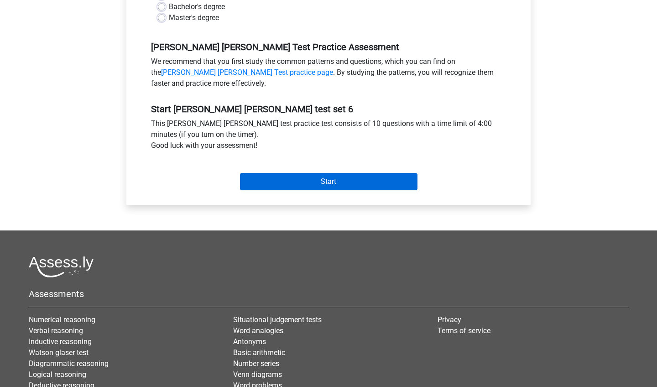
click at [307, 179] on input "Start" at bounding box center [329, 181] width 178 height 17
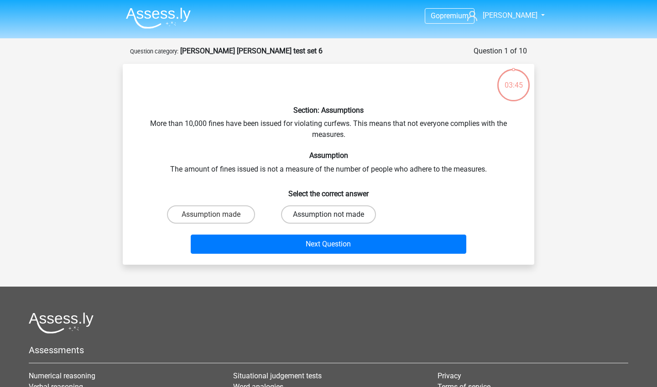
click at [300, 214] on label "Assumption not made" at bounding box center [328, 214] width 95 height 18
click at [329, 214] on input "Assumption not made" at bounding box center [332, 217] width 6 height 6
radio input "true"
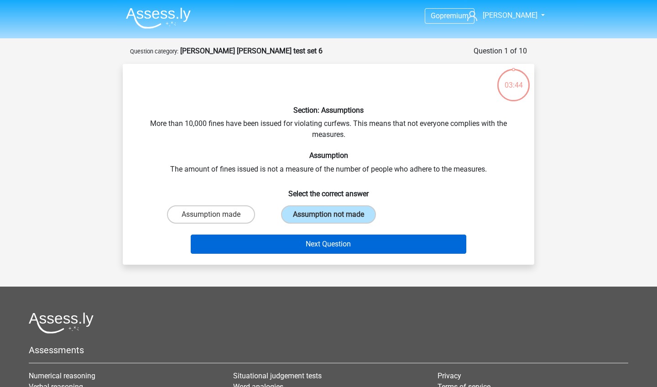
click at [291, 235] on button "Next Question" at bounding box center [329, 244] width 276 height 19
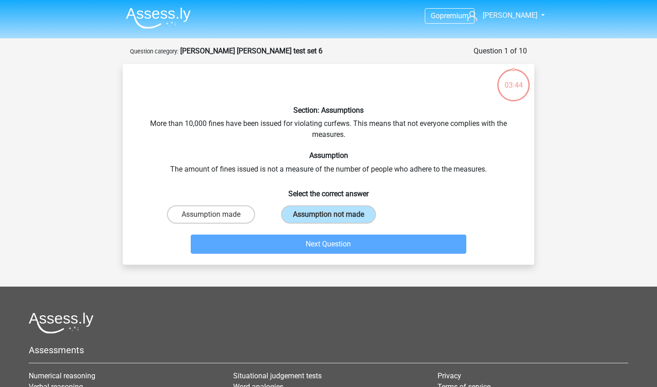
scroll to position [46, 0]
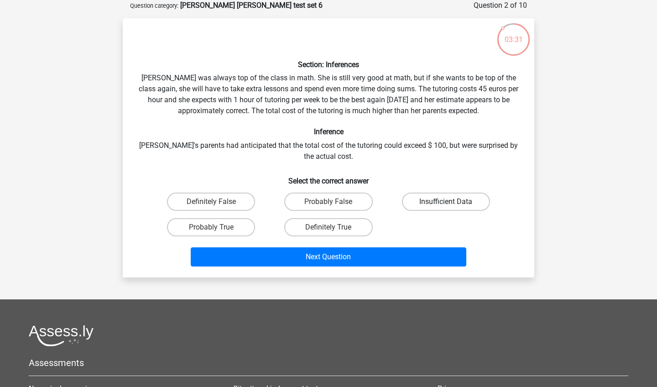
click at [416, 205] on label "Insufficient Data" at bounding box center [446, 202] width 88 height 18
click at [446, 205] on input "Insufficient Data" at bounding box center [449, 205] width 6 height 6
radio input "true"
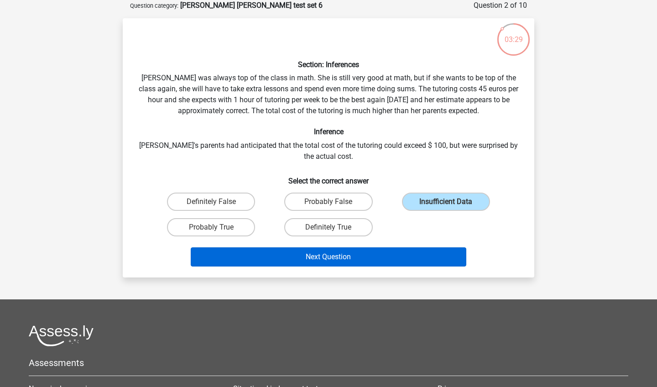
click at [376, 257] on button "Next Question" at bounding box center [329, 256] width 276 height 19
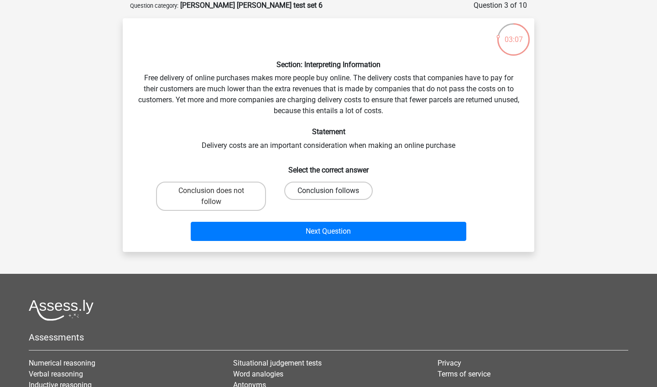
click at [304, 196] on label "Conclusion follows" at bounding box center [328, 191] width 88 height 18
click at [329, 196] on input "Conclusion follows" at bounding box center [332, 194] width 6 height 6
radio input "true"
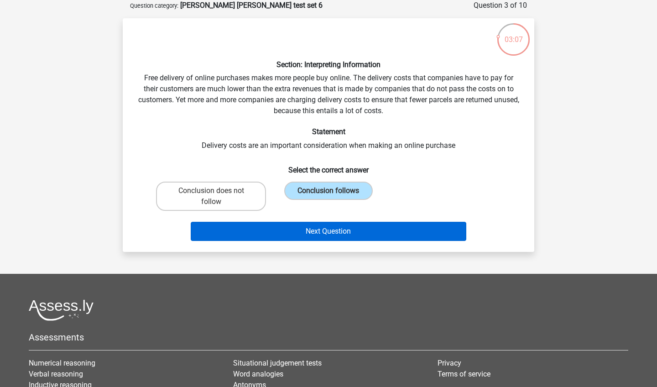
click at [299, 228] on button "Next Question" at bounding box center [329, 231] width 276 height 19
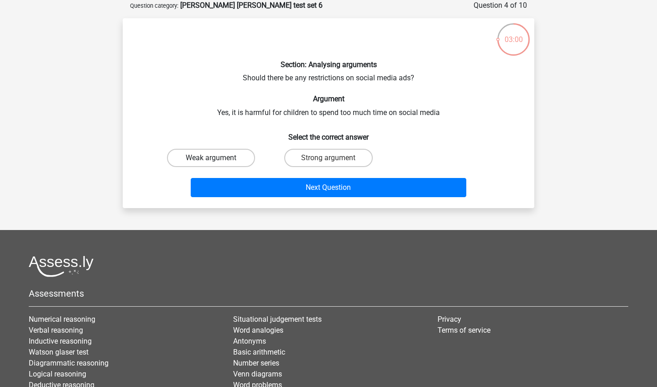
click at [225, 161] on label "Weak argument" at bounding box center [211, 158] width 88 height 18
click at [217, 161] on input "Weak argument" at bounding box center [214, 161] width 6 height 6
radio input "true"
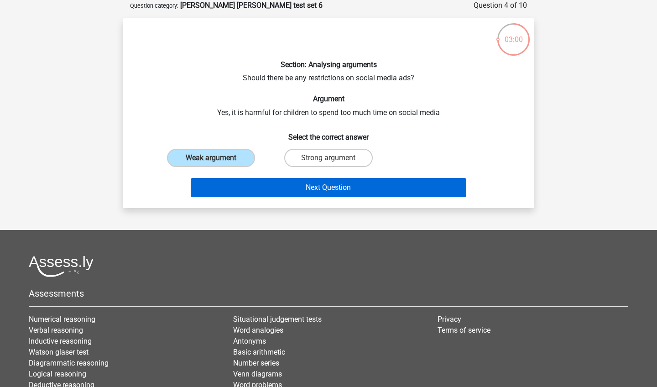
click at [237, 190] on button "Next Question" at bounding box center [329, 187] width 276 height 19
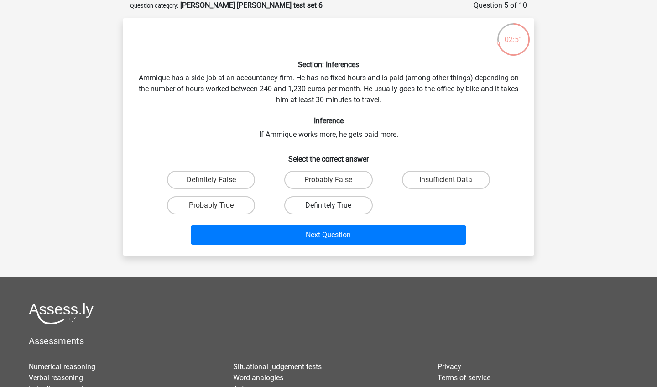
click at [320, 207] on label "Definitely True" at bounding box center [328, 205] width 88 height 18
click at [329, 207] on input "Definitely True" at bounding box center [332, 208] width 6 height 6
radio input "true"
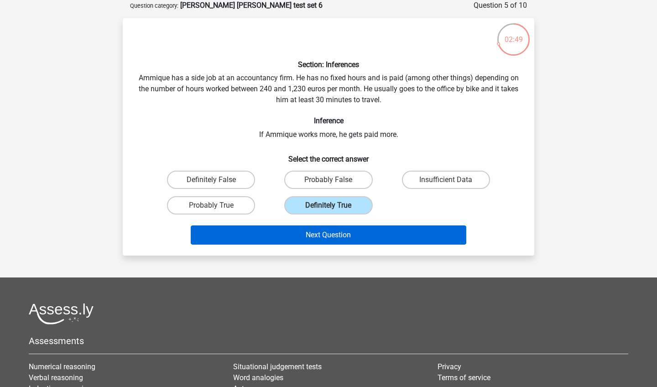
click at [320, 228] on button "Next Question" at bounding box center [329, 234] width 276 height 19
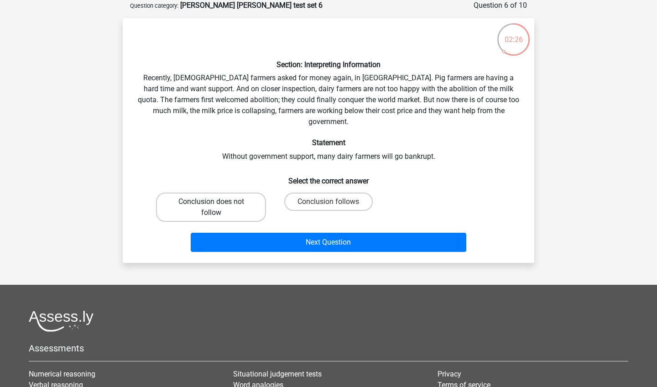
click at [250, 193] on label "Conclusion does not follow" at bounding box center [211, 207] width 110 height 29
click at [217, 202] on input "Conclusion does not follow" at bounding box center [214, 205] width 6 height 6
radio input "true"
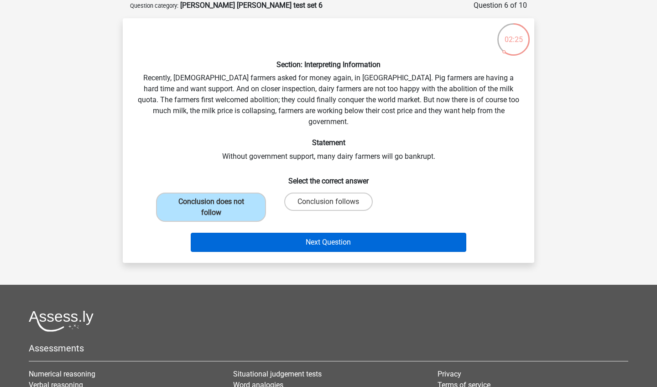
click at [263, 233] on button "Next Question" at bounding box center [329, 242] width 276 height 19
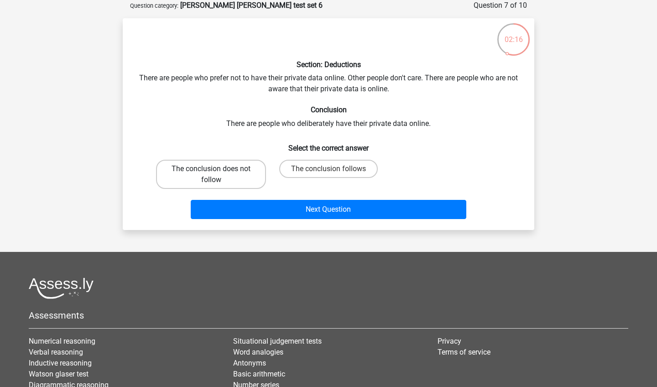
click at [235, 182] on label "The conclusion does not follow" at bounding box center [211, 174] width 110 height 29
click at [217, 175] on input "The conclusion does not follow" at bounding box center [214, 172] width 6 height 6
radio input "true"
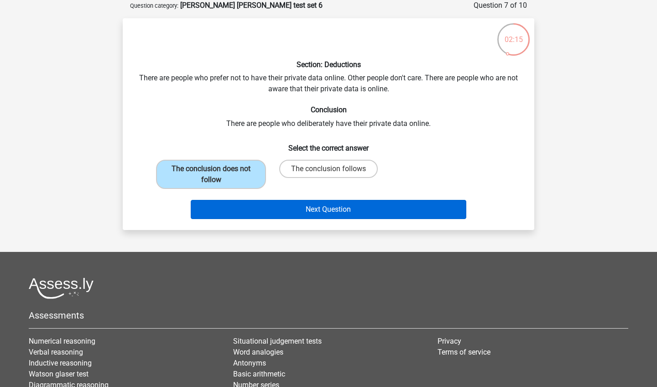
click at [244, 212] on button "Next Question" at bounding box center [329, 209] width 276 height 19
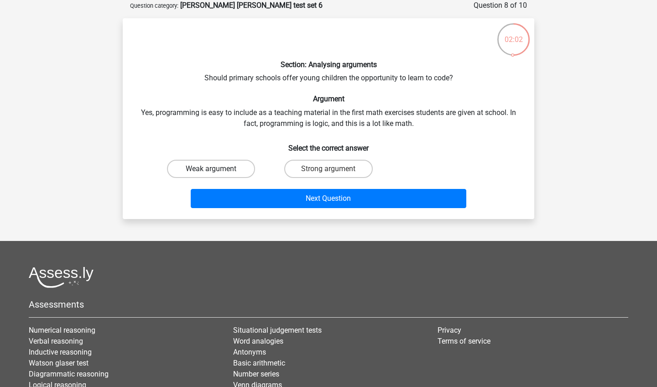
click at [206, 172] on label "Weak argument" at bounding box center [211, 169] width 88 height 18
click at [211, 172] on input "Weak argument" at bounding box center [214, 172] width 6 height 6
radio input "true"
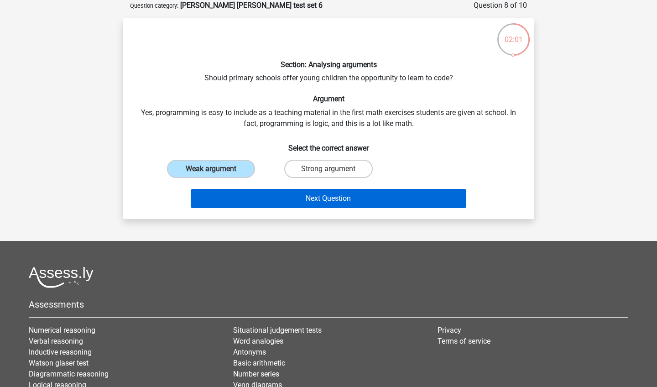
click at [247, 195] on button "Next Question" at bounding box center [329, 198] width 276 height 19
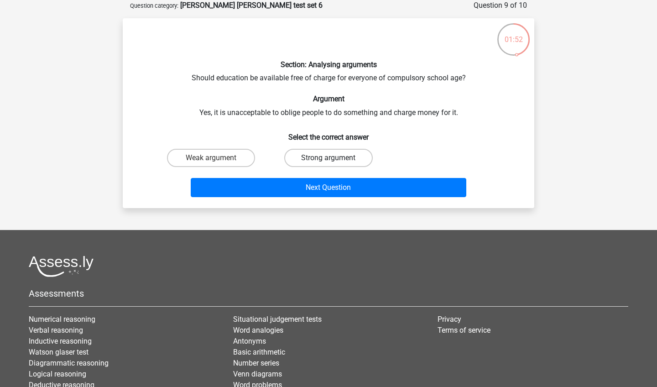
click at [307, 160] on label "Strong argument" at bounding box center [328, 158] width 88 height 18
click at [329, 160] on input "Strong argument" at bounding box center [332, 161] width 6 height 6
radio input "true"
click at [307, 177] on div "Next Question" at bounding box center [328, 186] width 382 height 30
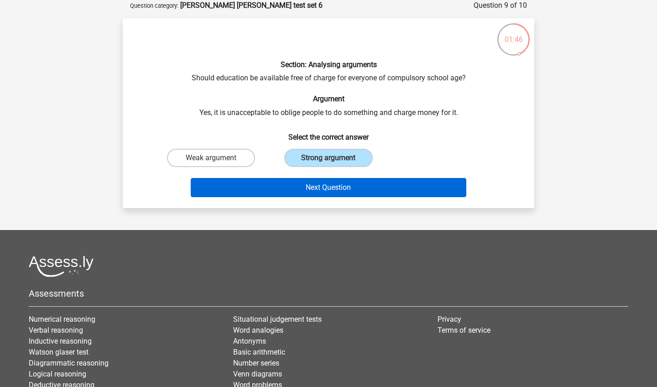
click at [322, 188] on button "Next Question" at bounding box center [329, 187] width 276 height 19
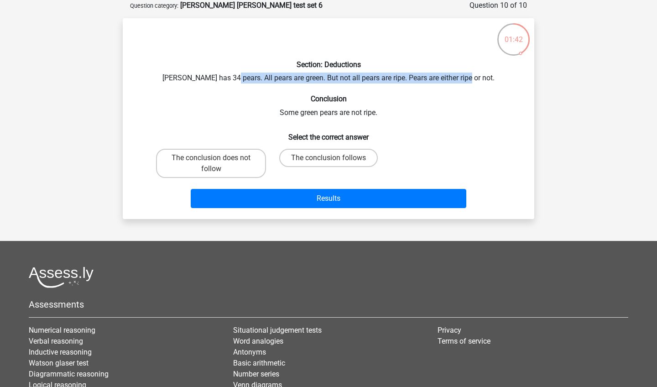
drag, startPoint x: 243, startPoint y: 75, endPoint x: 486, endPoint y: 74, distance: 242.8
click at [486, 74] on div "Section: Deductions Peter has 34 pears. All pears are green. But not all pears …" at bounding box center [328, 119] width 404 height 186
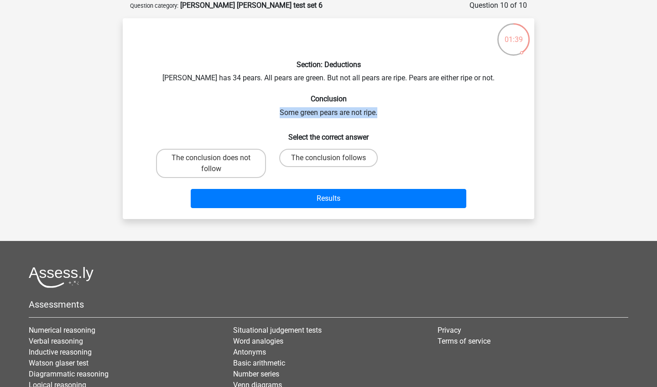
drag, startPoint x: 279, startPoint y: 110, endPoint x: 381, endPoint y: 114, distance: 102.3
click at [381, 114] on div "Section: Deductions Peter has 34 pears. All pears are green. But not all pears …" at bounding box center [328, 119] width 404 height 186
click at [283, 162] on label "The conclusion follows" at bounding box center [328, 158] width 99 height 18
click at [329, 162] on input "The conclusion follows" at bounding box center [332, 161] width 6 height 6
radio input "true"
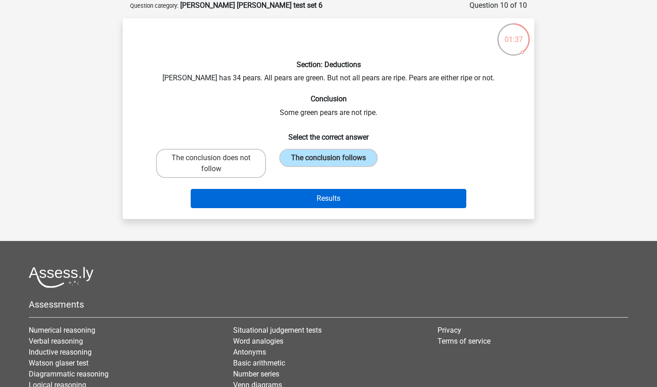
click at [292, 207] on button "Results" at bounding box center [329, 198] width 276 height 19
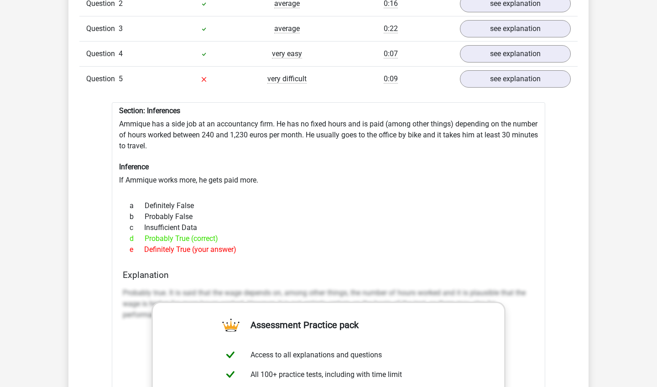
scroll to position [817, 0]
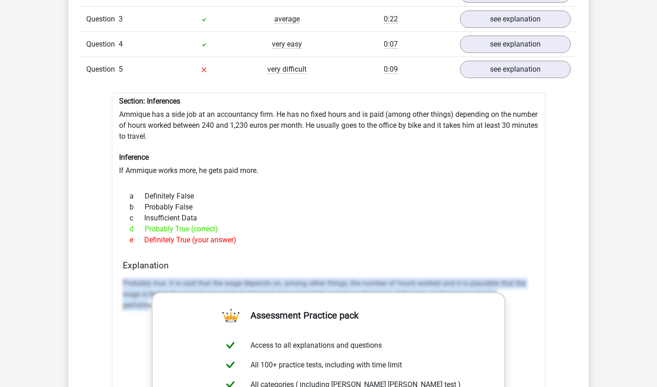
drag, startPoint x: 118, startPoint y: 276, endPoint x: 148, endPoint y: 300, distance: 38.9
click at [148, 300] on div "Section: Inferences Ammique has a side job at an accountancy firm. He has no fi…" at bounding box center [328, 342] width 433 height 498
copy p "Probably true. It is said that the wage depends on, among other things, the num…"
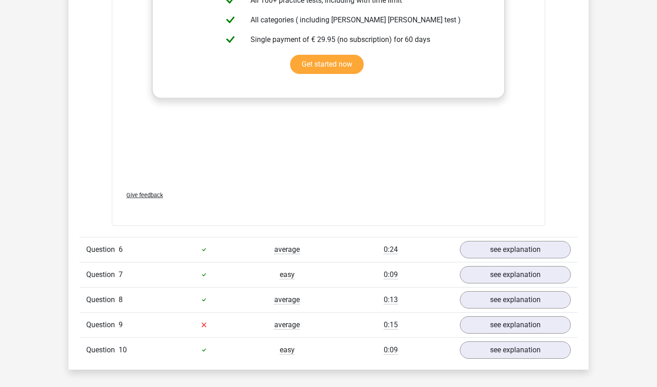
scroll to position [1187, 0]
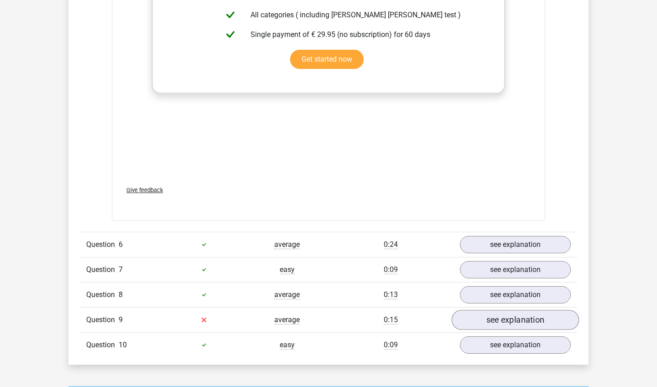
click at [480, 314] on link "see explanation" at bounding box center [515, 320] width 127 height 20
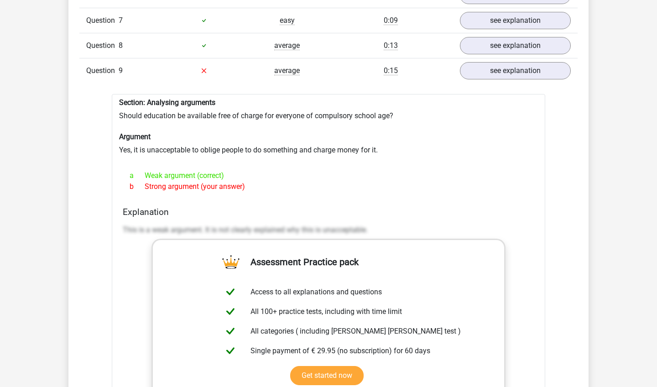
scroll to position [1444, 0]
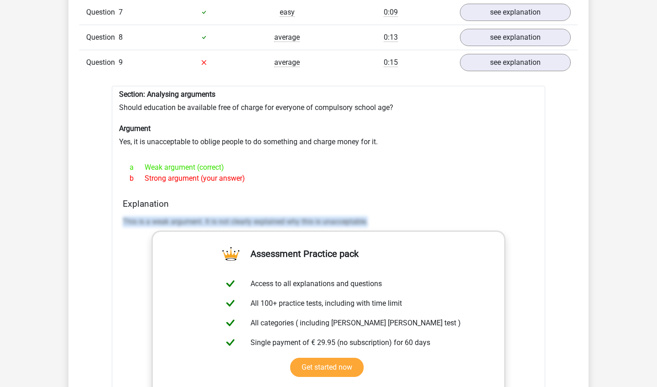
drag, startPoint x: 122, startPoint y: 213, endPoint x: 425, endPoint y: 213, distance: 303.0
click at [425, 213] on div "Explanation This is a weak argument. It is not clearly explained why this is un…" at bounding box center [328, 342] width 419 height 288
copy p "This is a weak argument. It is not clearly explained why this is unacceptable."
